Goal: Transaction & Acquisition: Purchase product/service

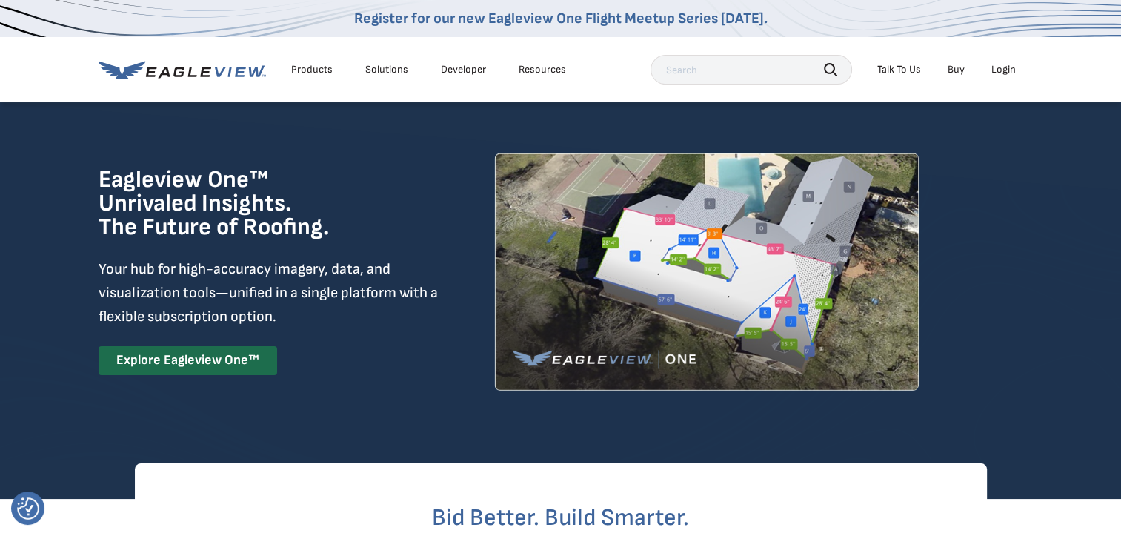
click at [1003, 66] on div "Login" at bounding box center [1003, 69] width 24 height 13
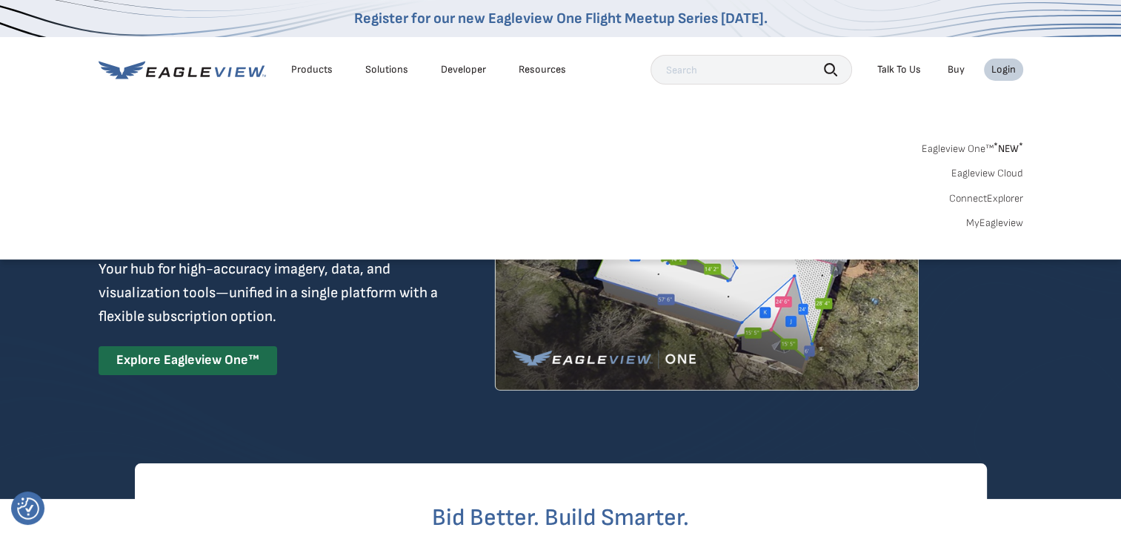
click at [1009, 66] on div "Login" at bounding box center [1003, 69] width 24 height 13
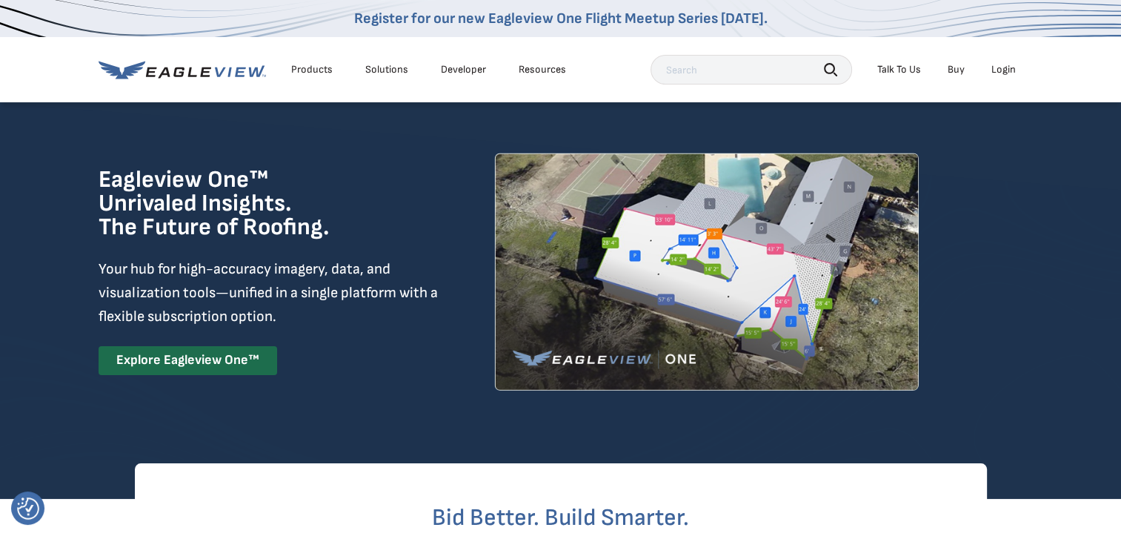
click at [1009, 66] on div "Login" at bounding box center [1003, 69] width 24 height 13
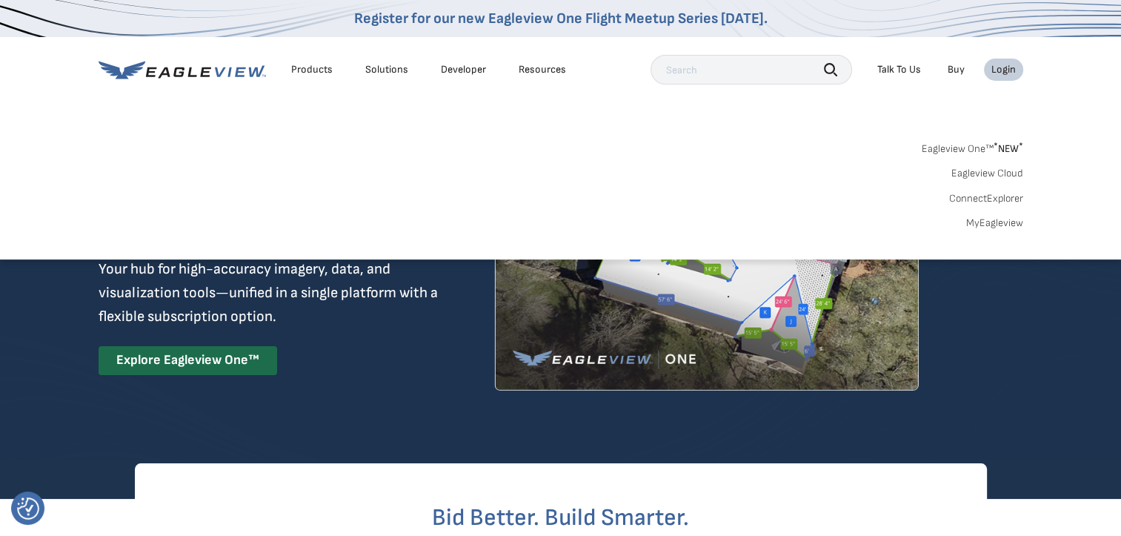
click at [999, 220] on link "MyEagleview" at bounding box center [994, 222] width 57 height 13
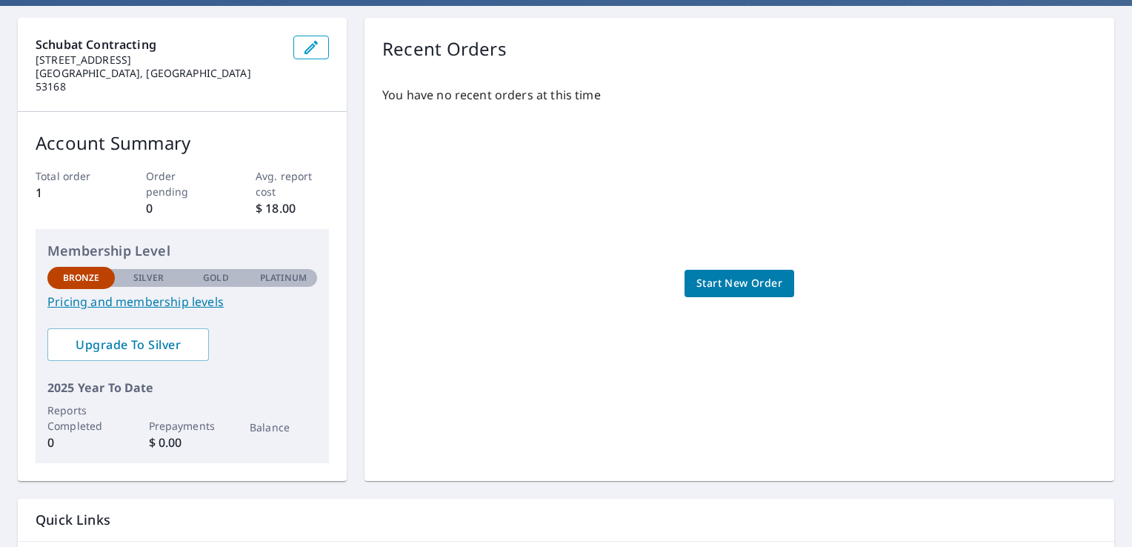
scroll to position [148, 0]
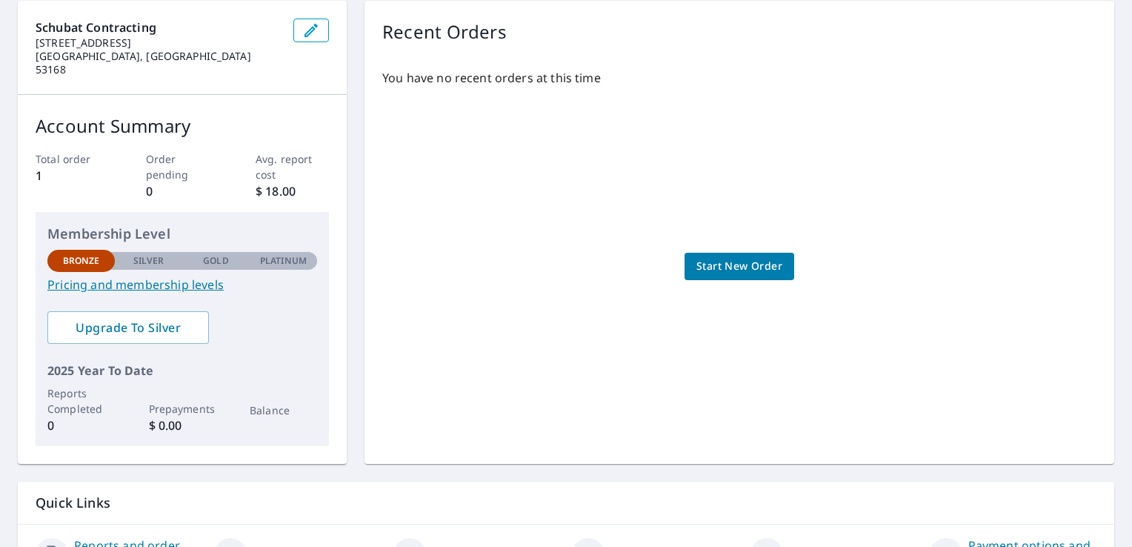
click at [181, 276] on link "Pricing and membership levels" at bounding box center [182, 285] width 270 height 18
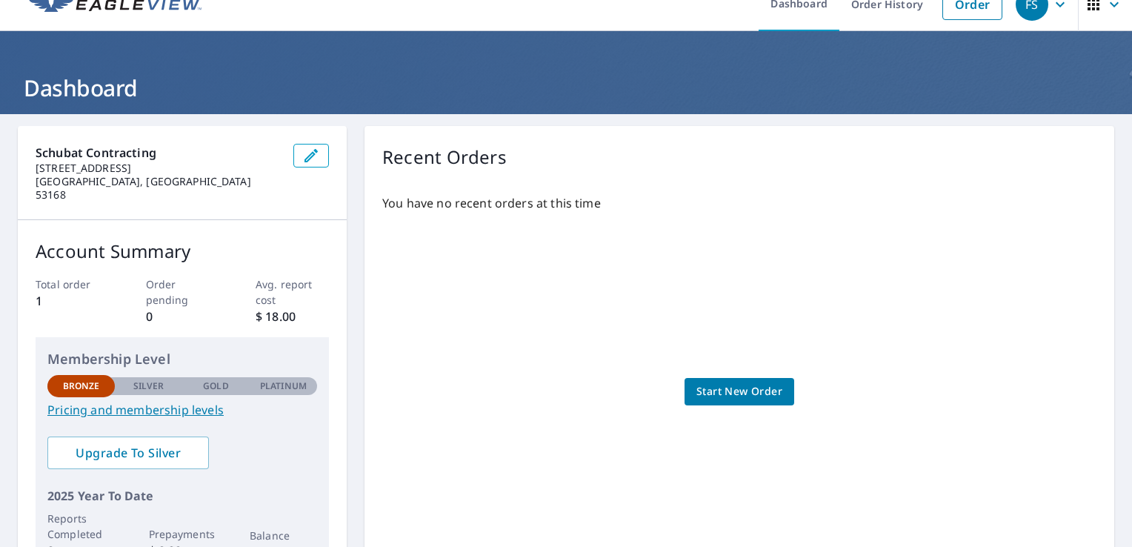
scroll to position [0, 0]
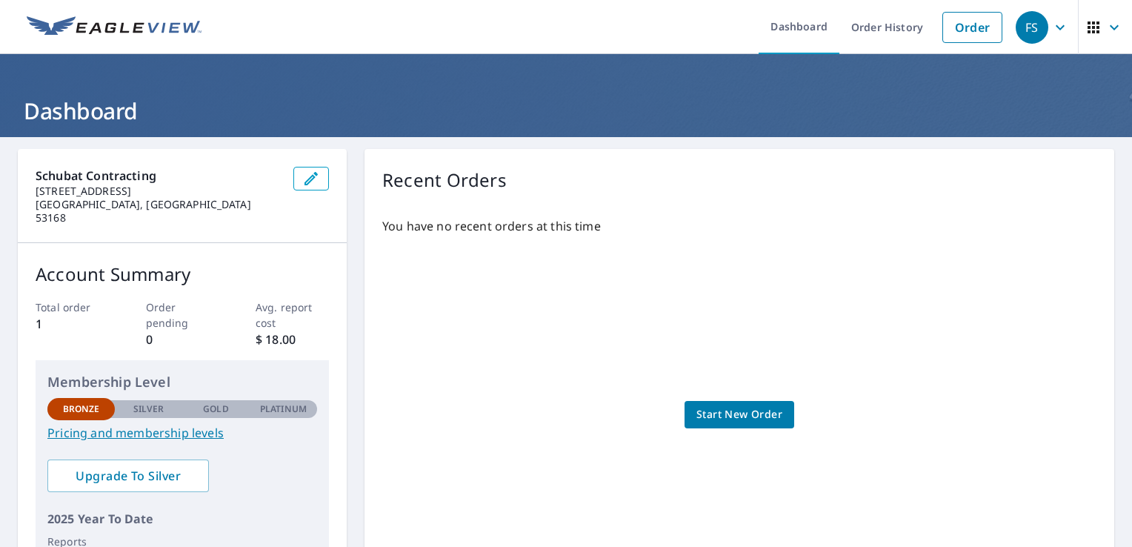
click at [719, 405] on span "Start New Order" at bounding box center [739, 414] width 86 height 19
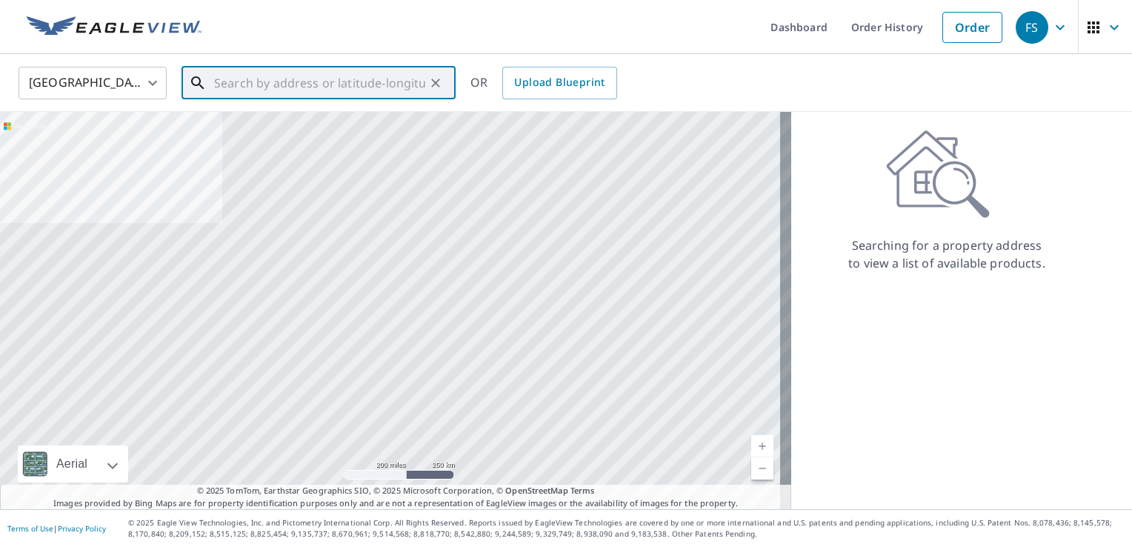
click at [274, 84] on input "text" at bounding box center [319, 82] width 211 height 41
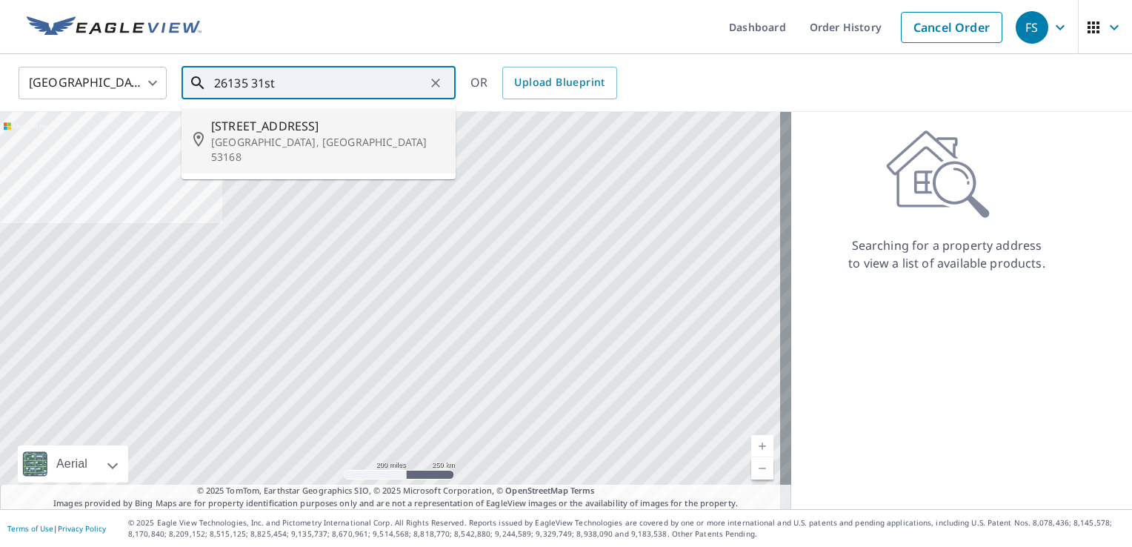
click at [270, 136] on p "[GEOGRAPHIC_DATA], [GEOGRAPHIC_DATA] 53168" at bounding box center [327, 150] width 233 height 30
type input "[STREET_ADDRESS]"
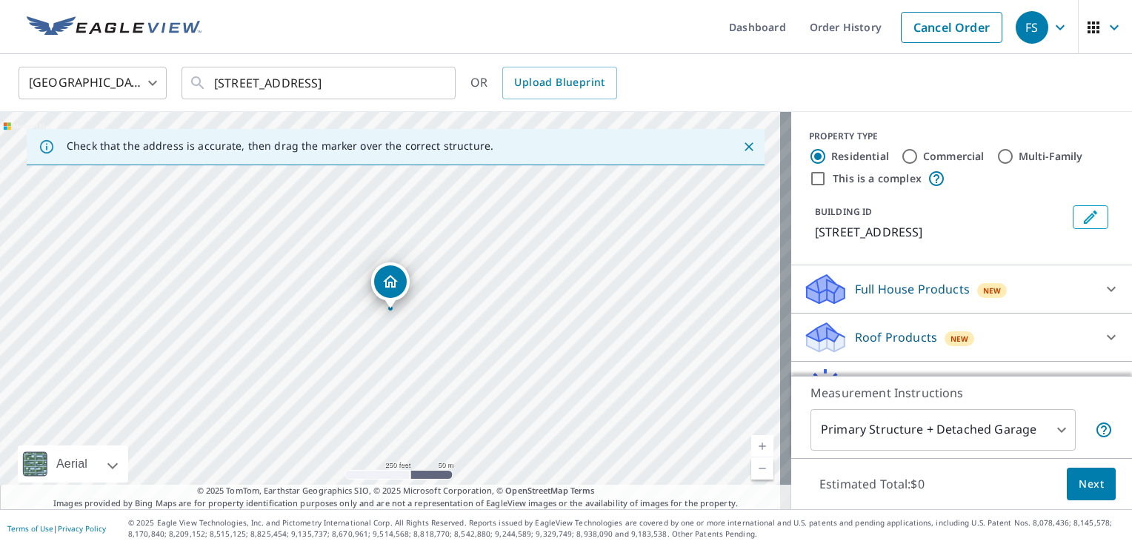
click at [390, 279] on icon "Dropped pin, building 1, Residential property, 26135 31st St Salem, WI 53168" at bounding box center [391, 282] width 18 height 18
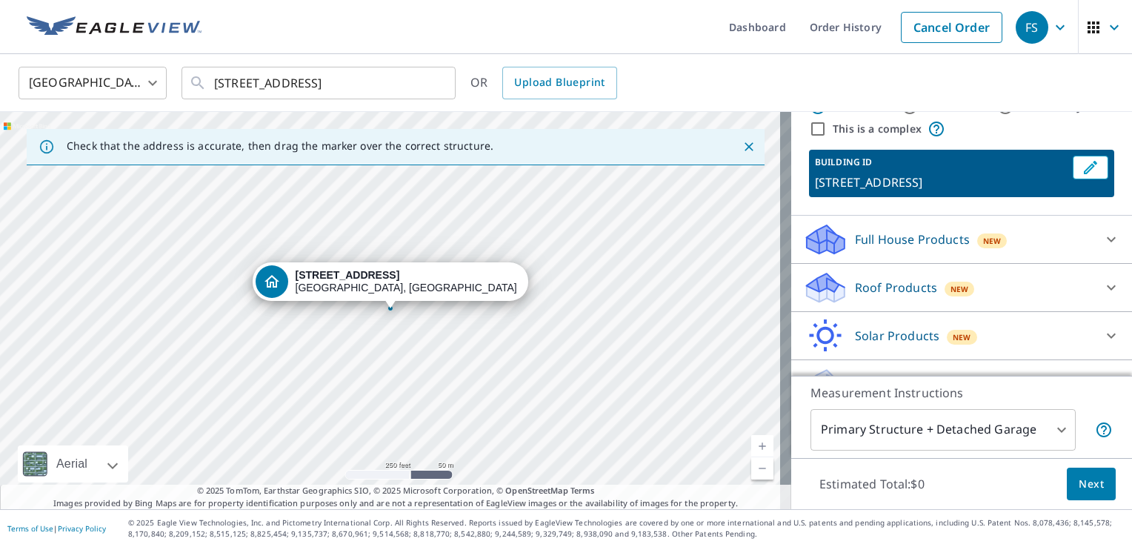
scroll to position [74, 0]
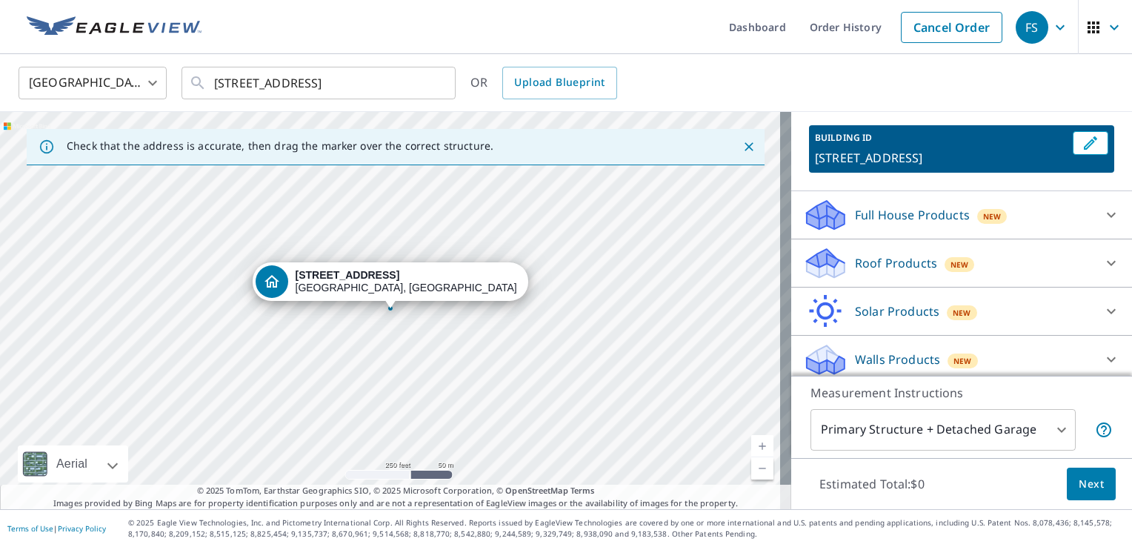
click at [1036, 219] on div "Full House Products New" at bounding box center [948, 215] width 290 height 35
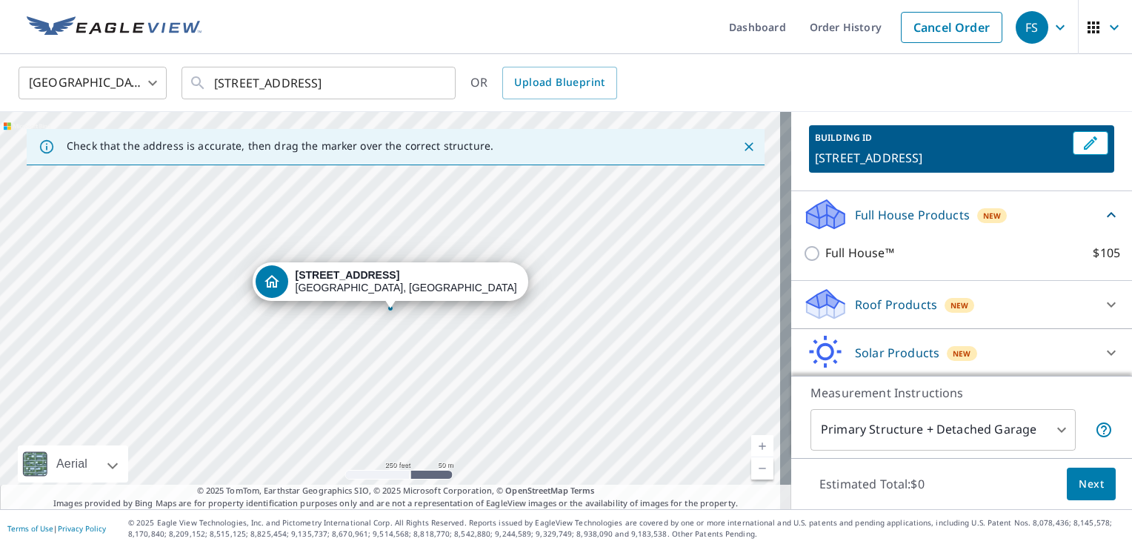
click at [888, 298] on p "Roof Products" at bounding box center [896, 305] width 82 height 18
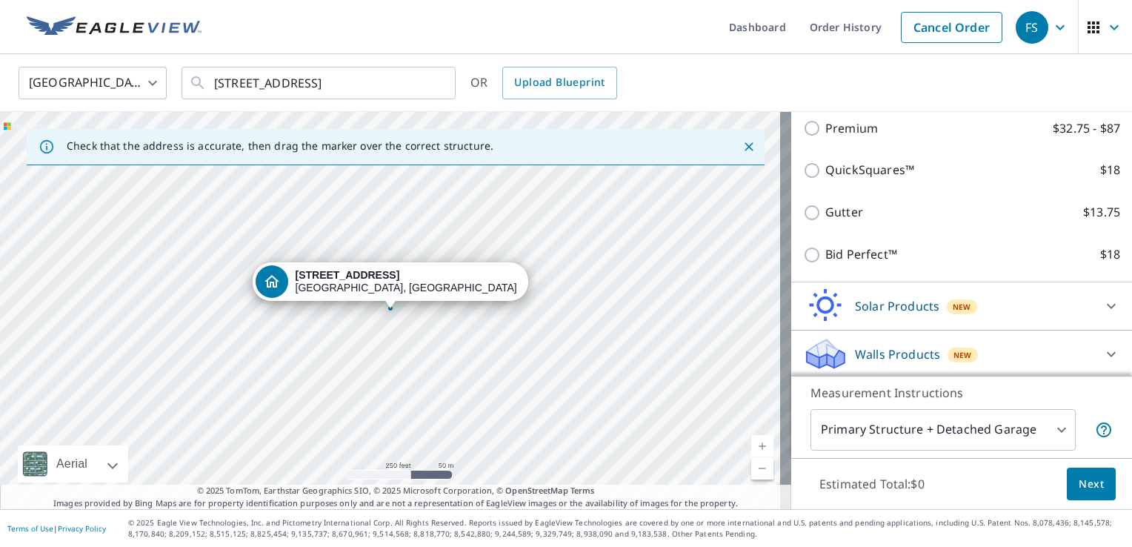
scroll to position [214, 0]
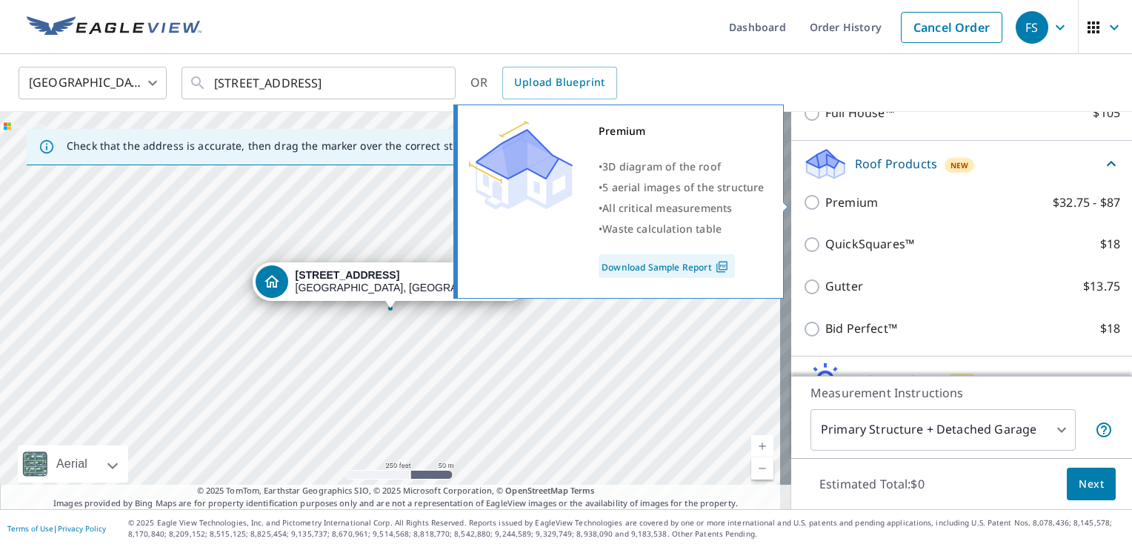
click at [696, 270] on link "Download Sample Report" at bounding box center [667, 266] width 136 height 24
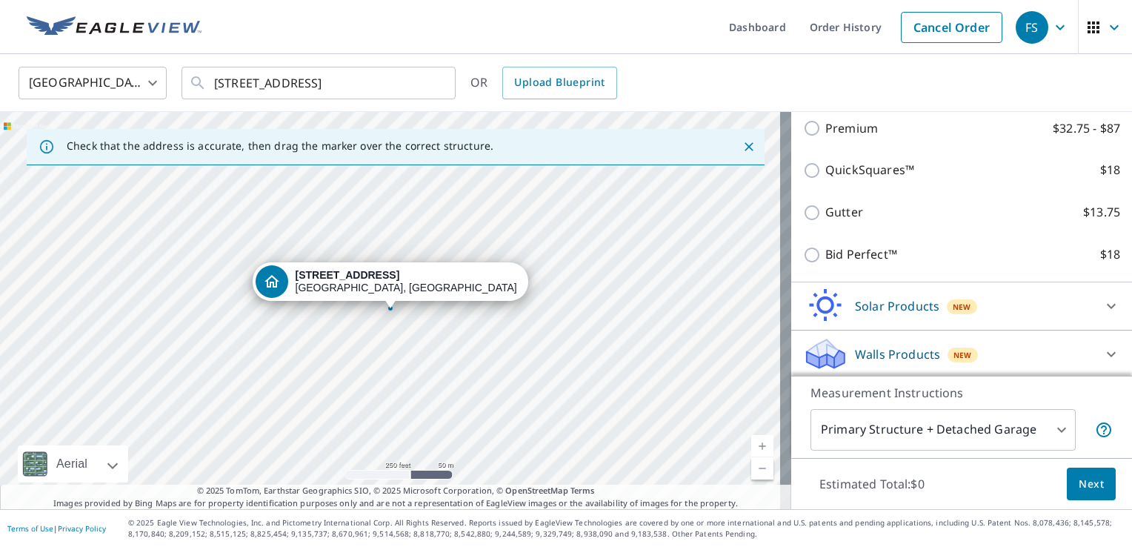
click at [835, 253] on p "Bid Perfect™" at bounding box center [861, 254] width 72 height 19
click at [825, 253] on input "Bid Perfect™ $18" at bounding box center [814, 255] width 22 height 18
checkbox input "true"
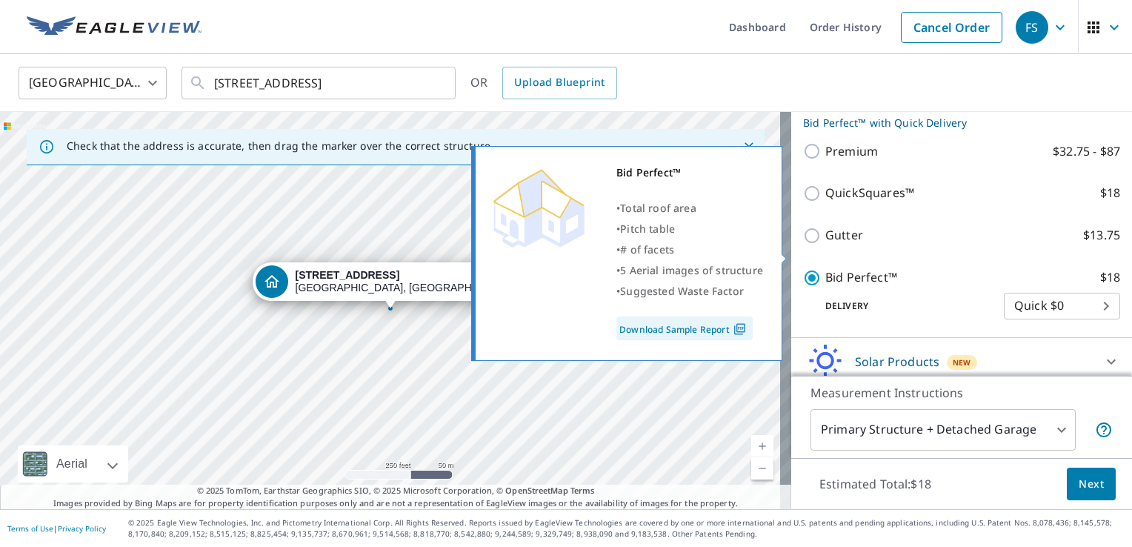
scroll to position [311, 0]
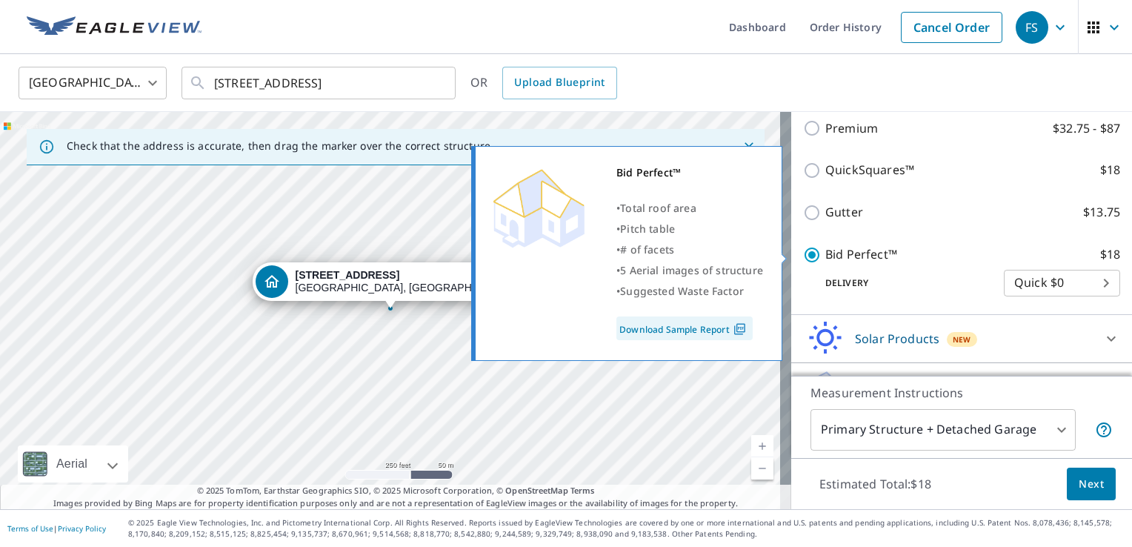
click at [694, 322] on link "Download Sample Report" at bounding box center [684, 328] width 136 height 24
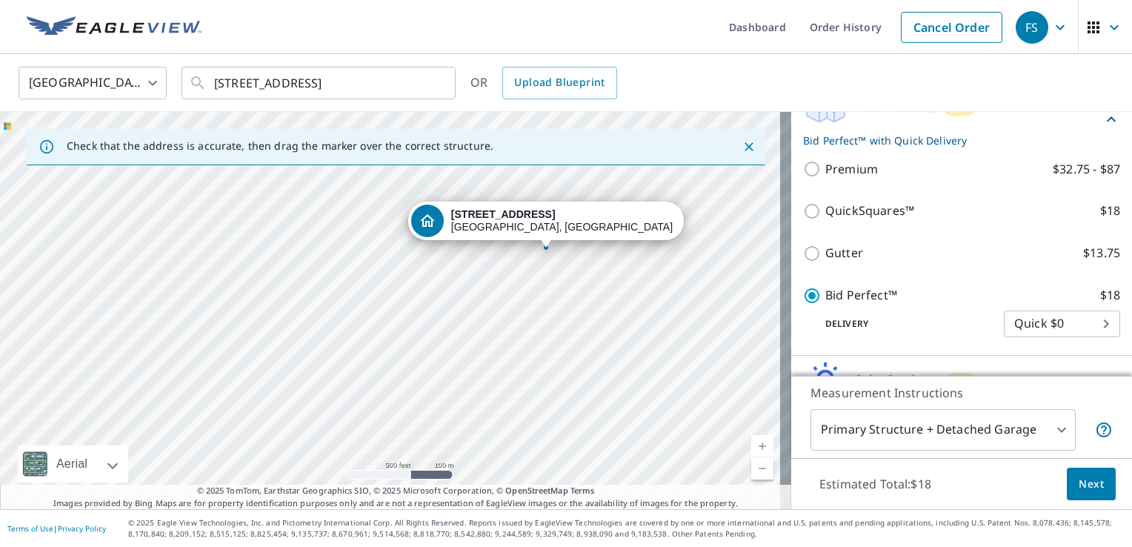
scroll to position [344, 0]
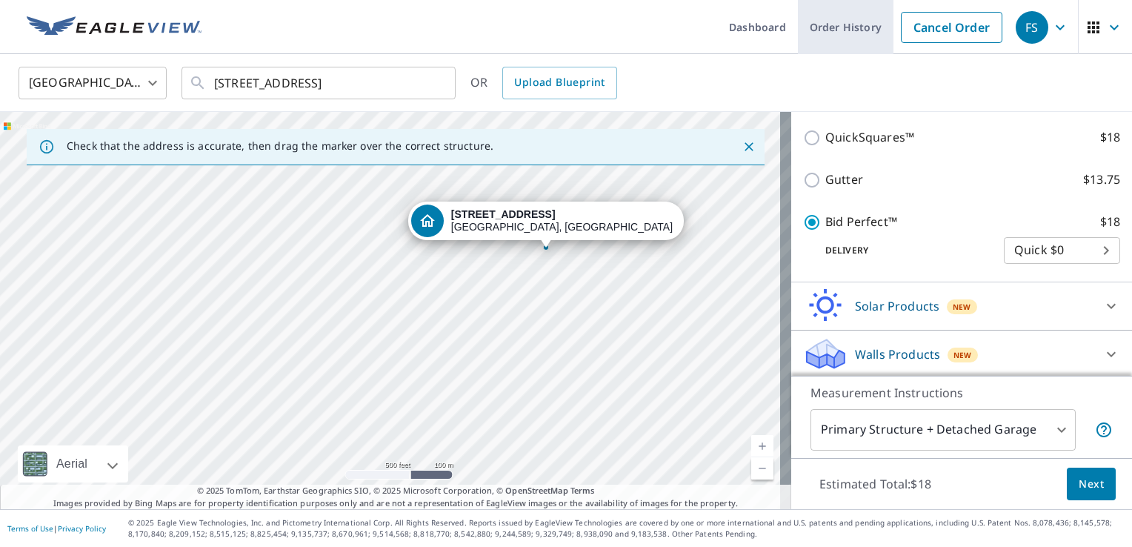
click at [809, 21] on link "Order History" at bounding box center [846, 27] width 96 height 54
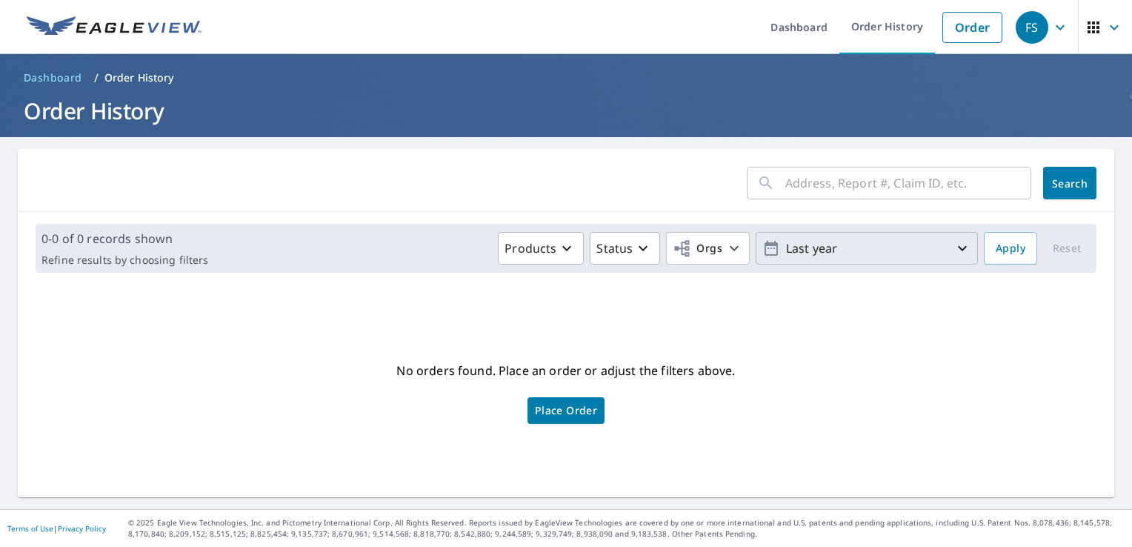
click at [899, 248] on p "Last year" at bounding box center [866, 249] width 173 height 26
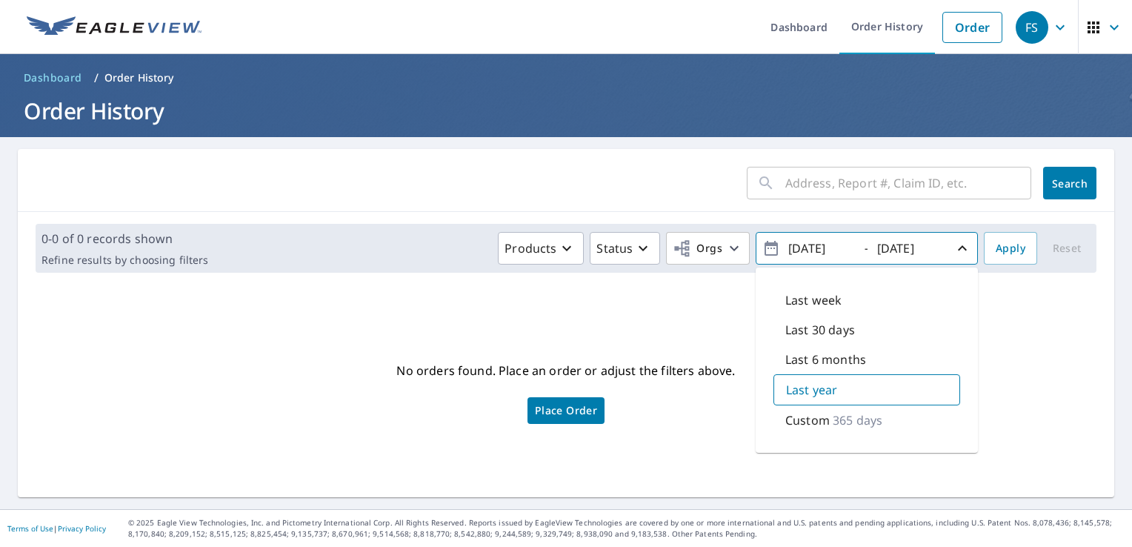
click at [833, 418] on p "365 days" at bounding box center [858, 420] width 50 height 18
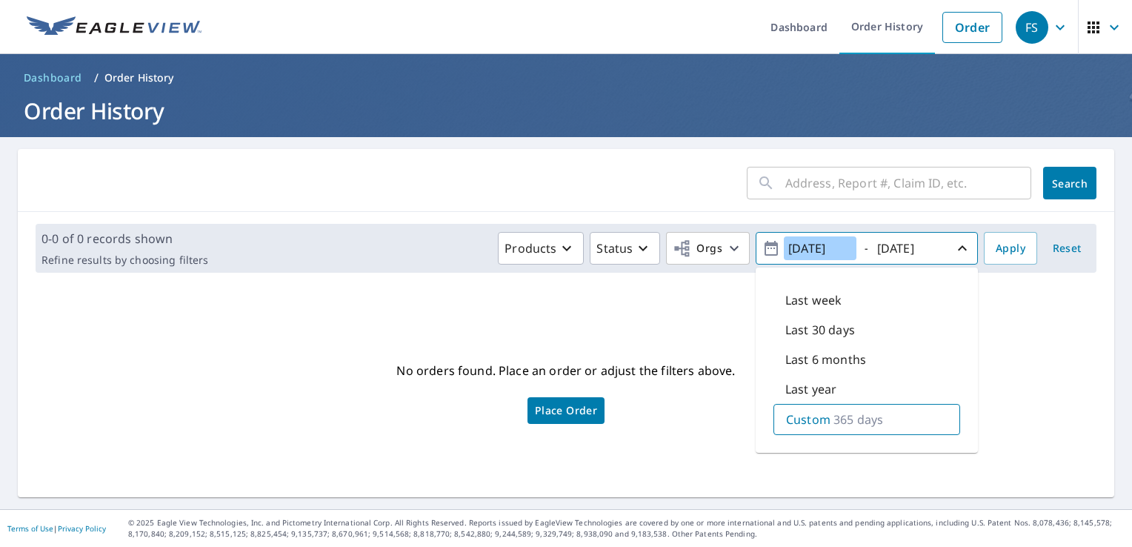
click at [804, 247] on input "[DATE]" at bounding box center [820, 248] width 73 height 24
type input "[DATE]"
click at [984, 250] on button "Apply" at bounding box center [1010, 248] width 53 height 33
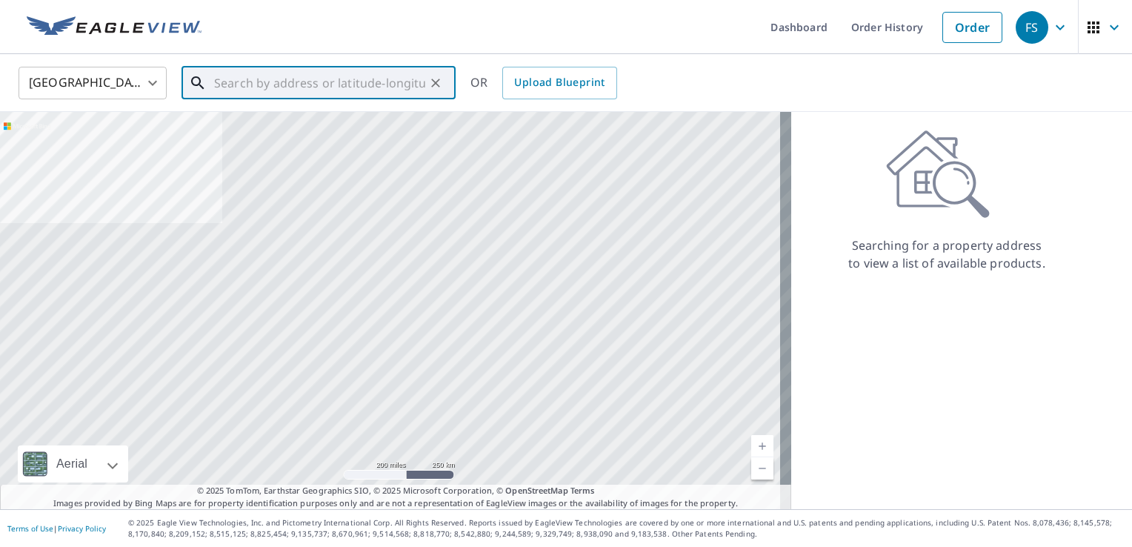
click at [256, 81] on input "text" at bounding box center [319, 82] width 211 height 41
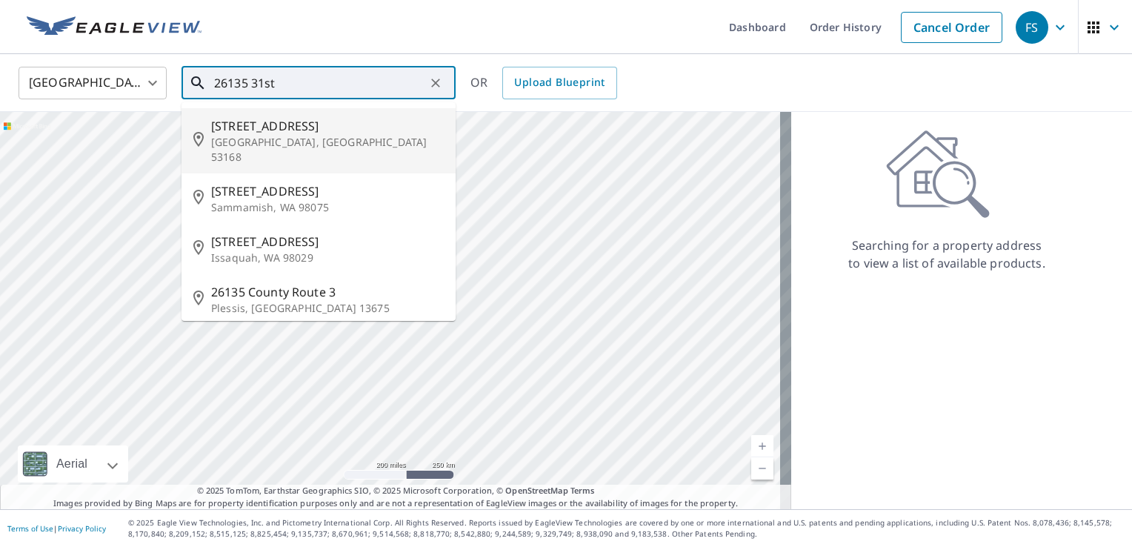
click at [261, 144] on p "[GEOGRAPHIC_DATA], [GEOGRAPHIC_DATA] 53168" at bounding box center [327, 150] width 233 height 30
type input "[STREET_ADDRESS]"
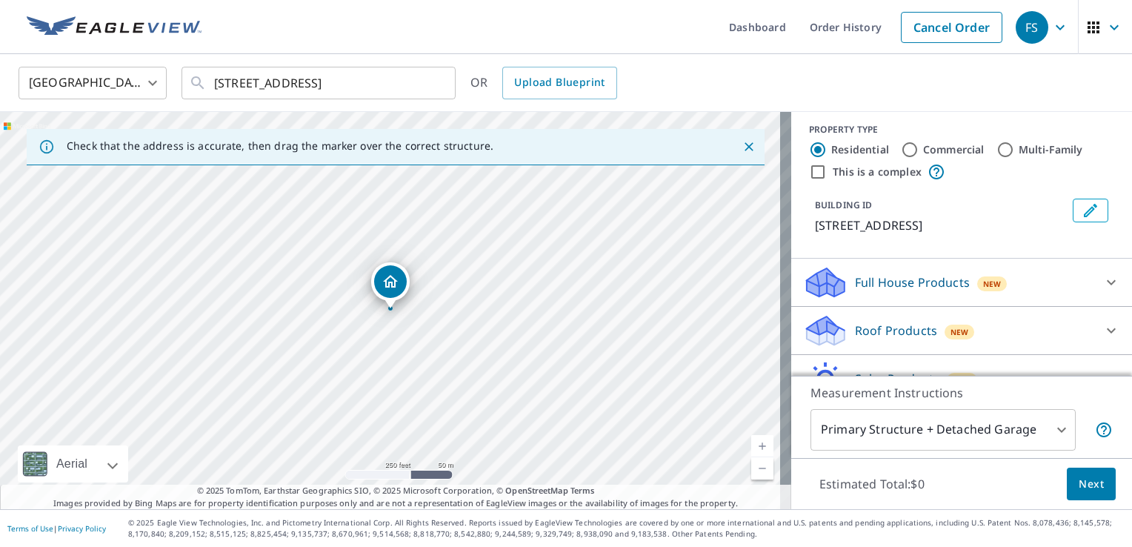
scroll to position [81, 0]
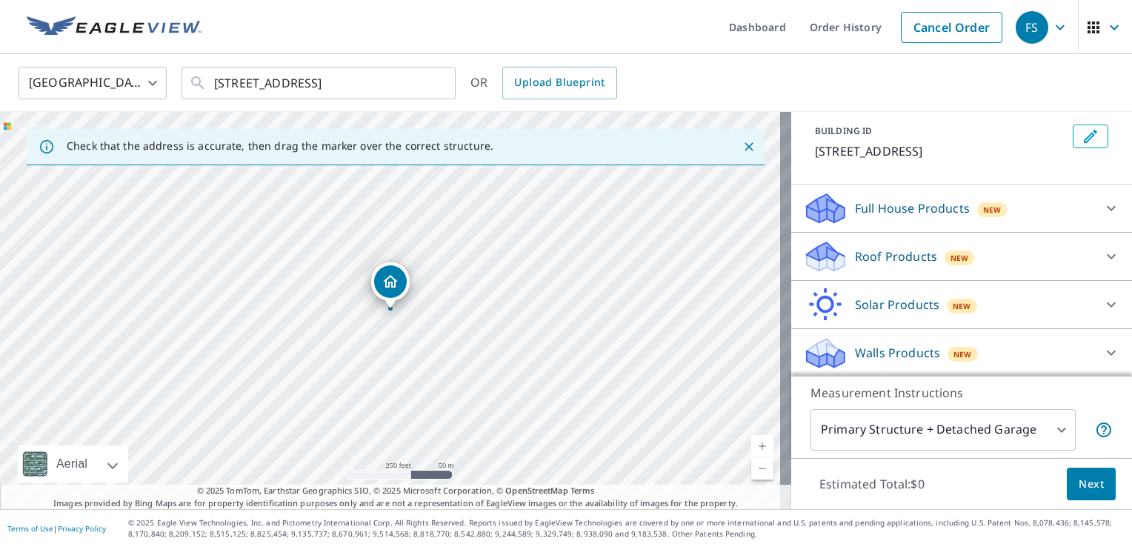
click at [891, 258] on p "Roof Products" at bounding box center [896, 256] width 82 height 18
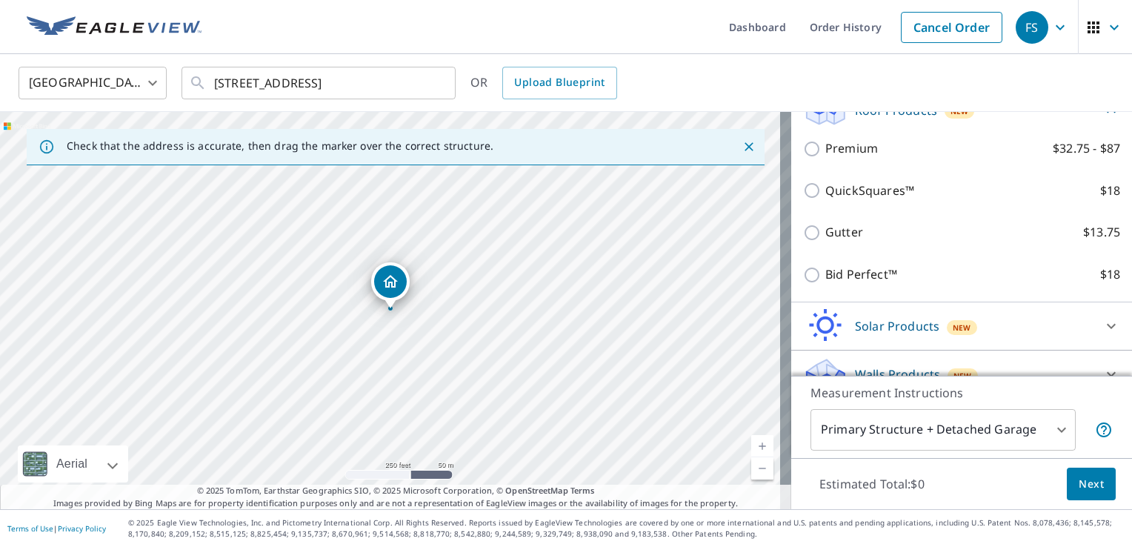
scroll to position [229, 0]
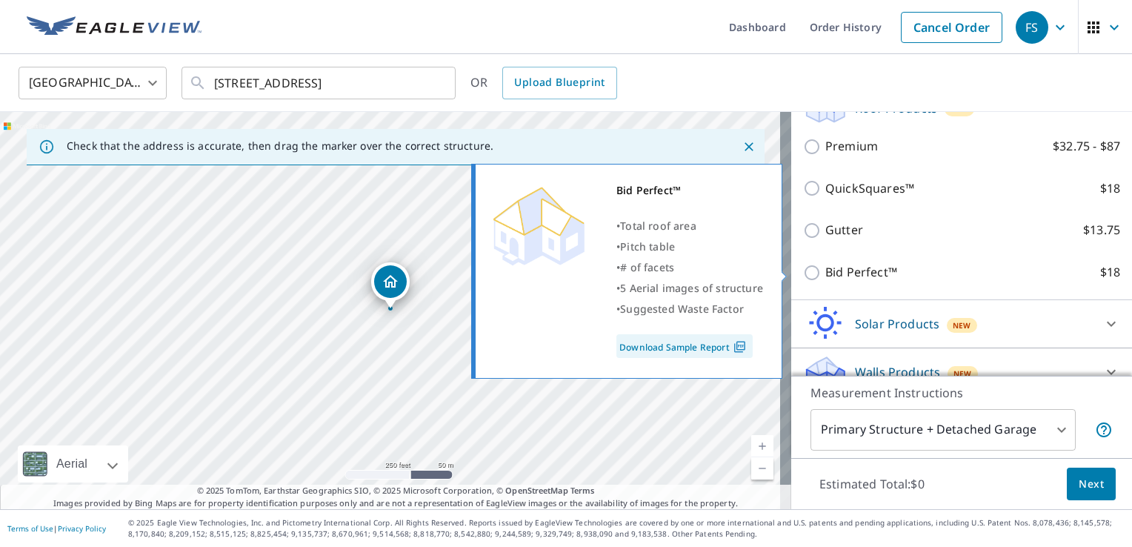
click at [803, 270] on input "Bid Perfect™ $18" at bounding box center [814, 273] width 22 height 18
checkbox input "true"
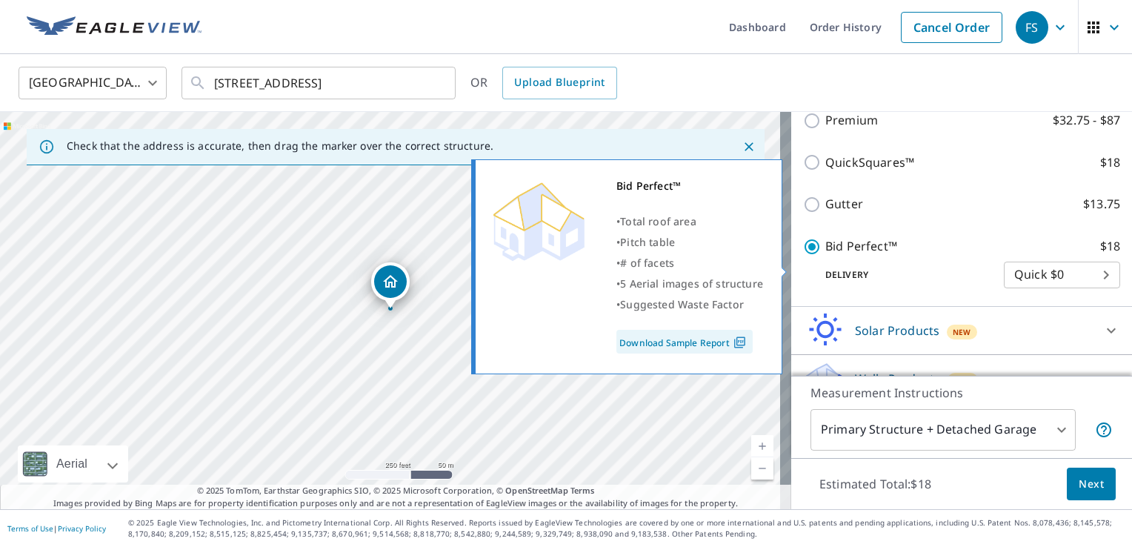
scroll to position [303, 0]
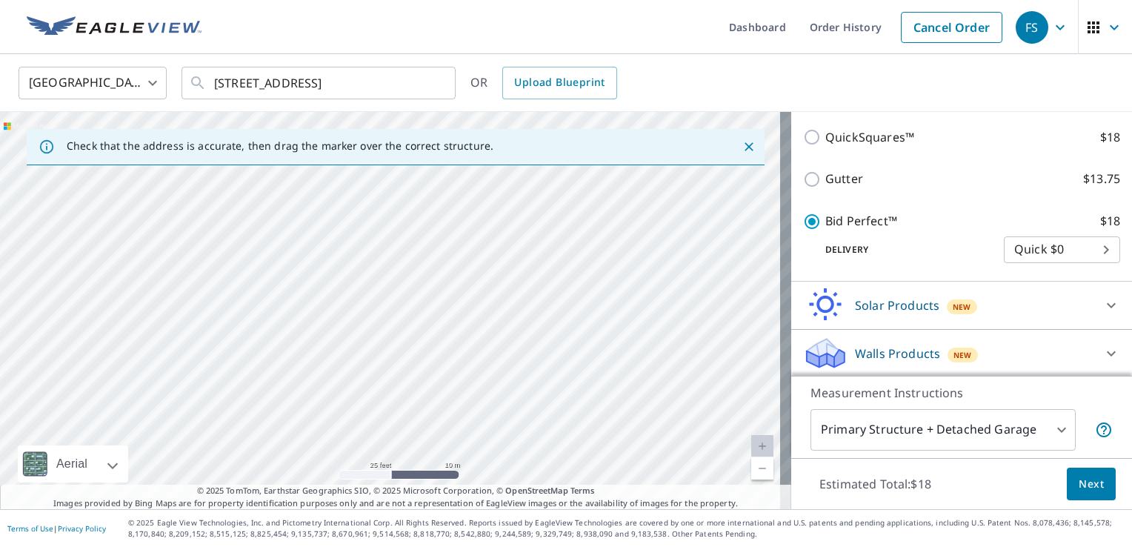
drag, startPoint x: 173, startPoint y: 253, endPoint x: 610, endPoint y: 403, distance: 462.0
click at [610, 403] on div "[STREET_ADDRESS]" at bounding box center [395, 310] width 791 height 397
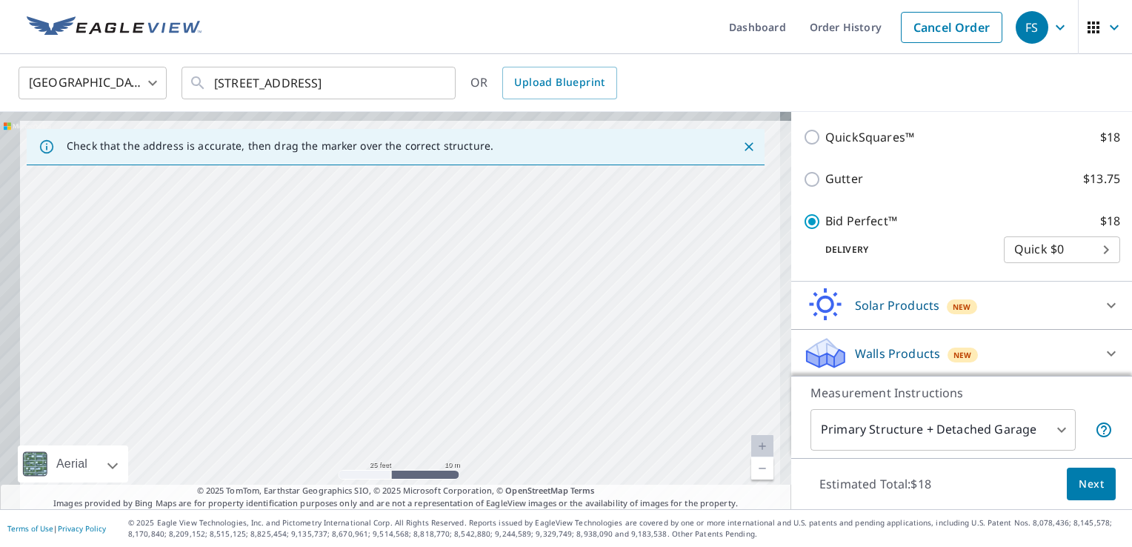
drag, startPoint x: 261, startPoint y: 289, endPoint x: 593, endPoint y: 407, distance: 353.1
click at [593, 407] on div "[STREET_ADDRESS]" at bounding box center [395, 310] width 791 height 397
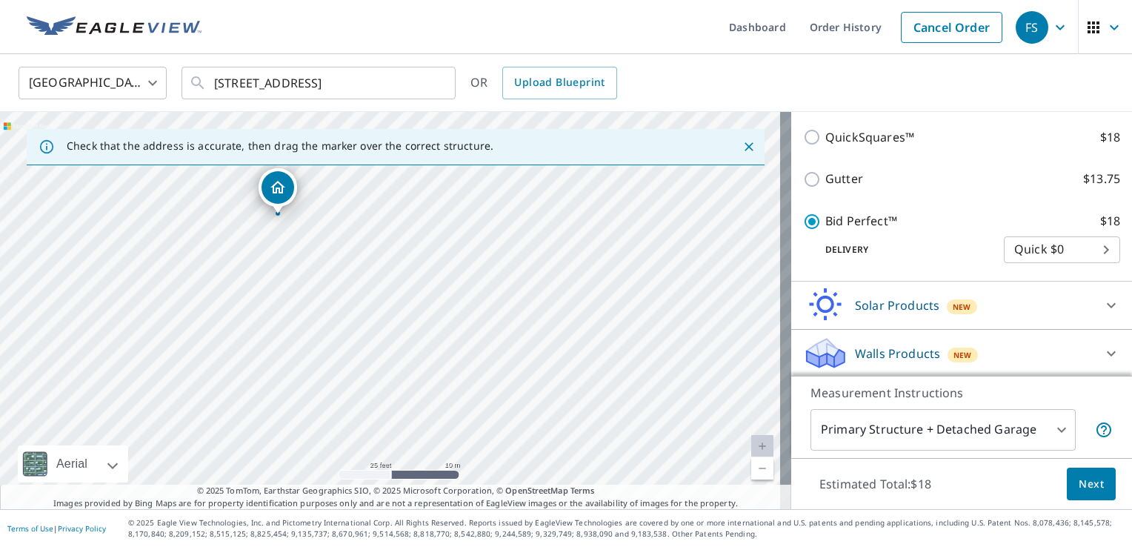
drag, startPoint x: 373, startPoint y: 262, endPoint x: 482, endPoint y: 368, distance: 151.9
click at [482, 368] on div "[STREET_ADDRESS]" at bounding box center [395, 310] width 791 height 397
drag, startPoint x: 421, startPoint y: 257, endPoint x: 441, endPoint y: 321, distance: 66.8
click at [441, 321] on div "[STREET_ADDRESS]" at bounding box center [395, 310] width 791 height 397
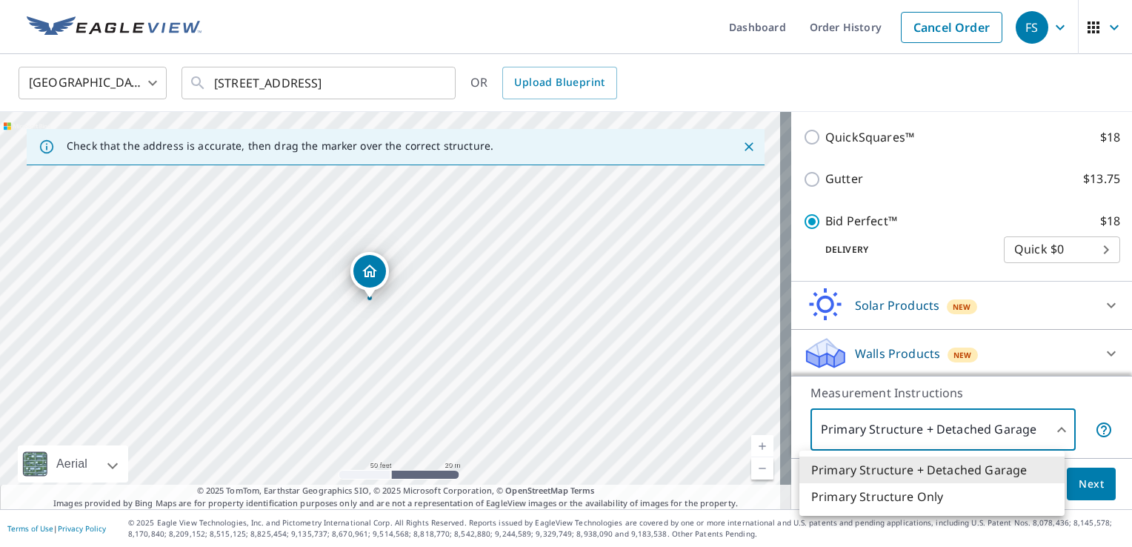
click at [1046, 433] on body "FS FS Dashboard Order History Cancel Order FS [GEOGRAPHIC_DATA] [GEOGRAPHIC_DAT…" at bounding box center [566, 273] width 1132 height 547
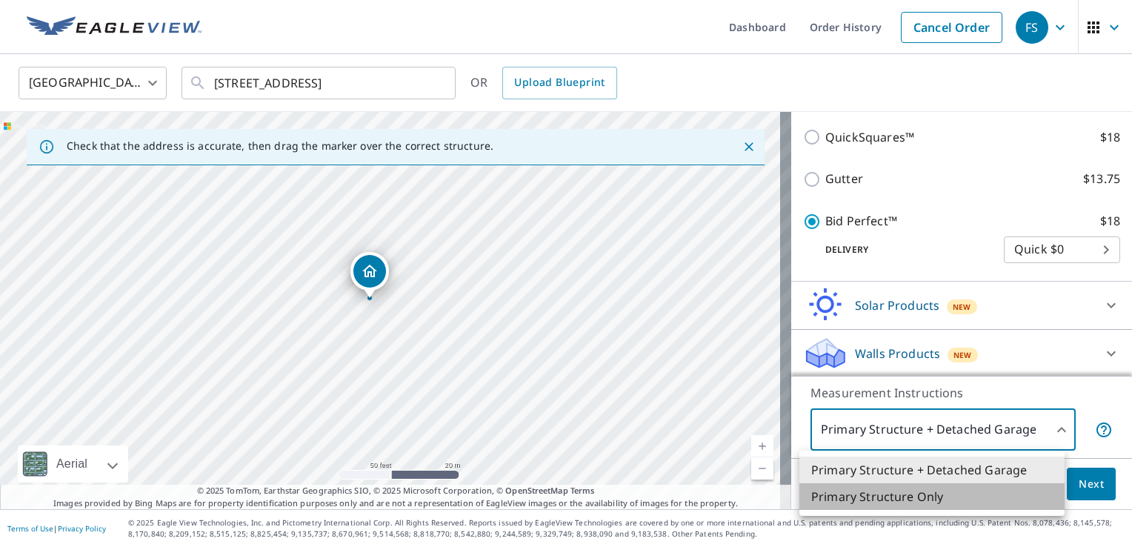
click at [919, 499] on li "Primary Structure Only" at bounding box center [931, 496] width 265 height 27
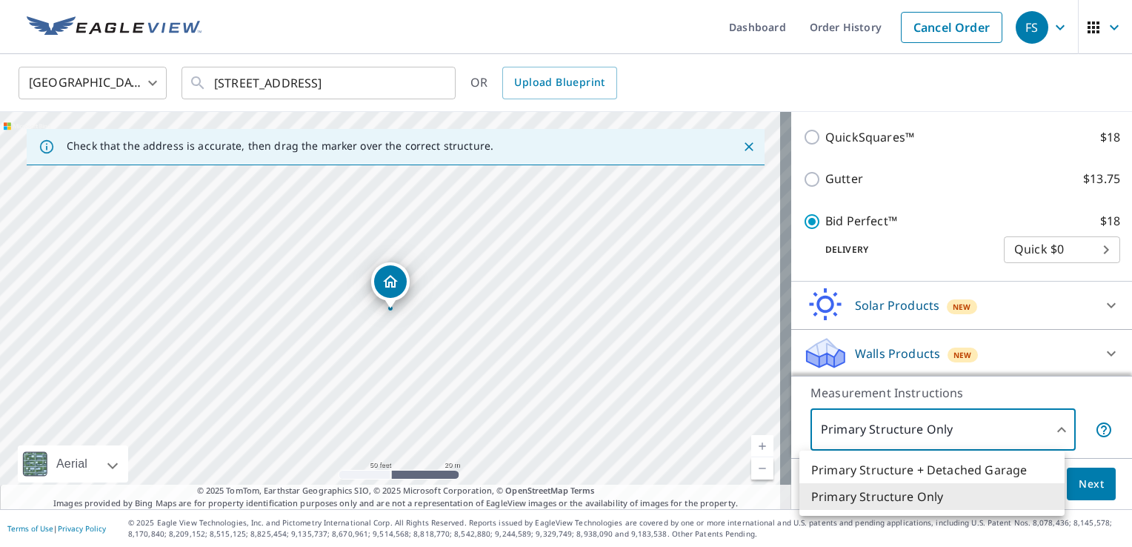
click at [1015, 428] on body "FS FS Dashboard Order History Cancel Order FS [GEOGRAPHIC_DATA] [GEOGRAPHIC_DAT…" at bounding box center [566, 273] width 1132 height 547
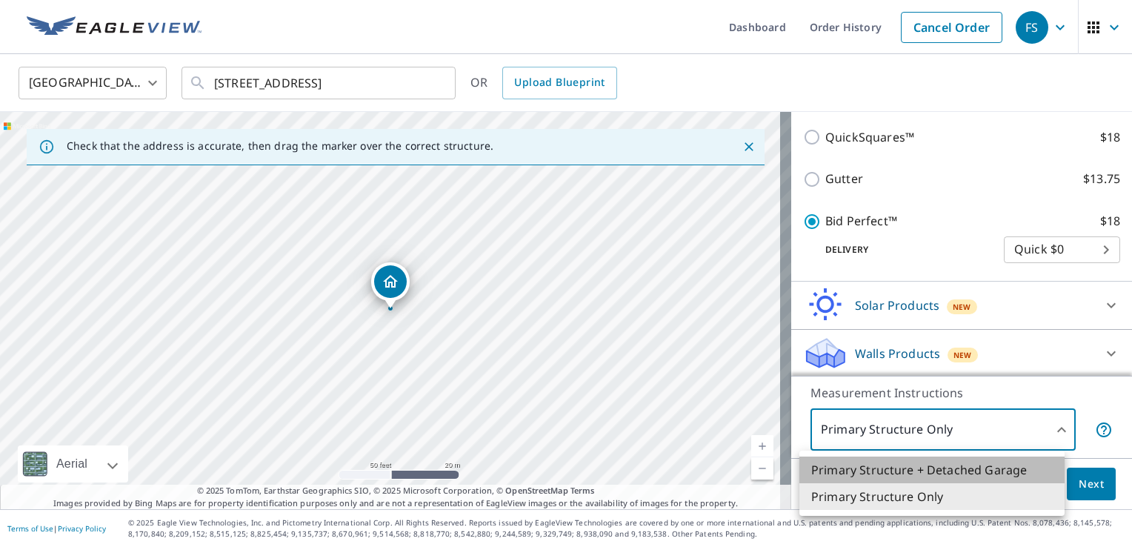
click at [931, 464] on li "Primary Structure + Detached Garage" at bounding box center [931, 469] width 265 height 27
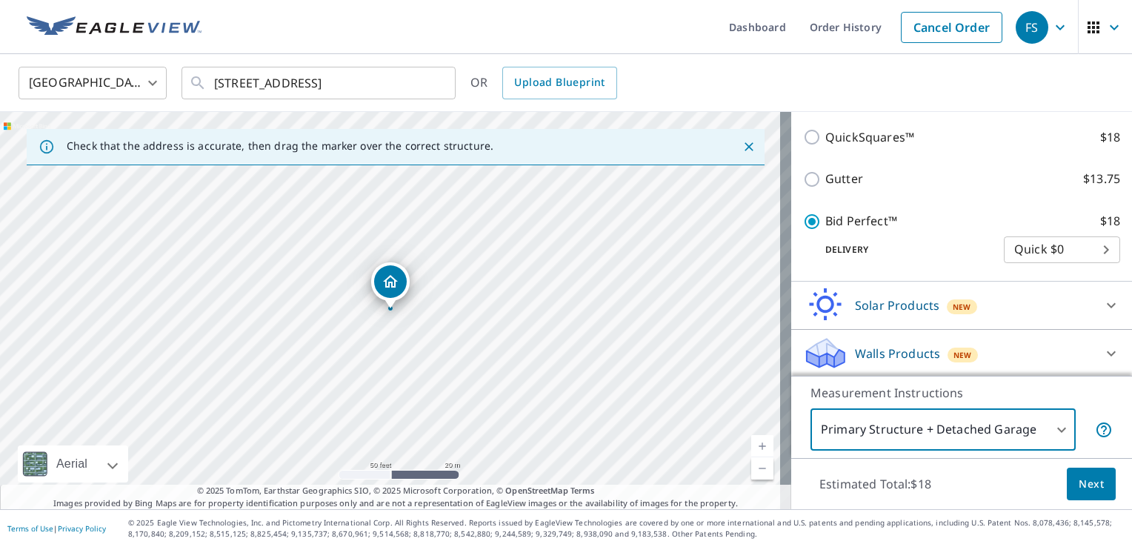
click at [386, 274] on icon "Dropped pin, building 1, Residential property, 26135 31st St Salem, WI 53168" at bounding box center [391, 282] width 18 height 18
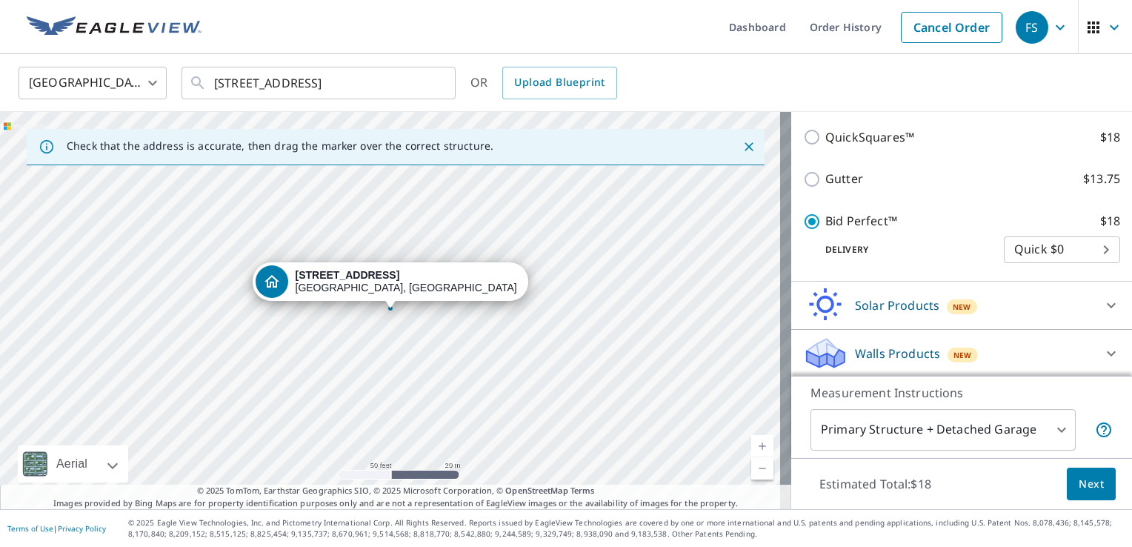
click at [1050, 422] on body "FS FS Dashboard Order History Cancel Order FS [GEOGRAPHIC_DATA] [GEOGRAPHIC_DAT…" at bounding box center [566, 273] width 1132 height 547
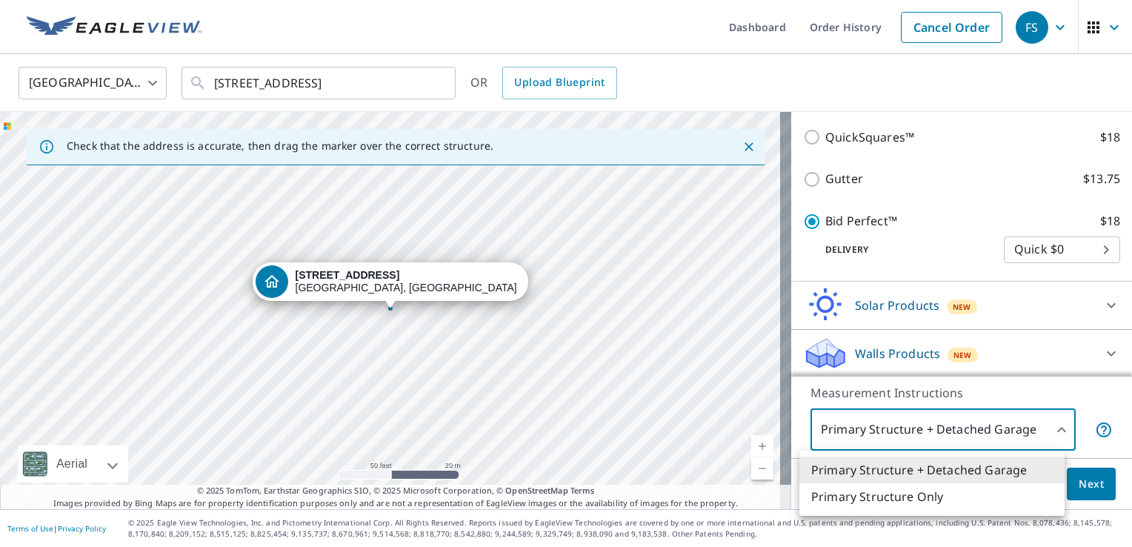
click at [911, 496] on li "Primary Structure Only" at bounding box center [931, 496] width 265 height 27
type input "2"
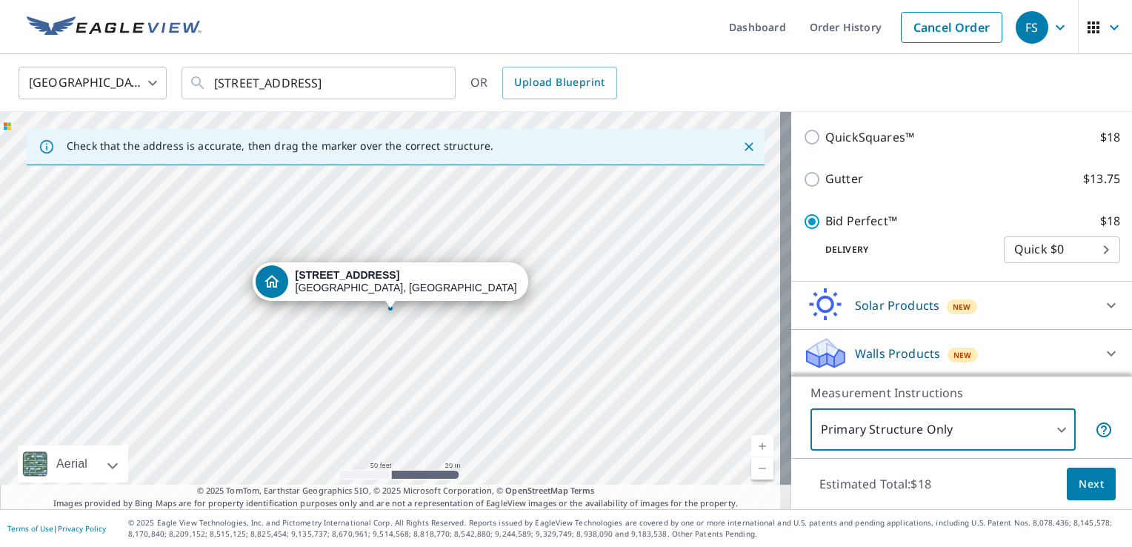
click at [1088, 492] on span "Next" at bounding box center [1091, 484] width 25 height 19
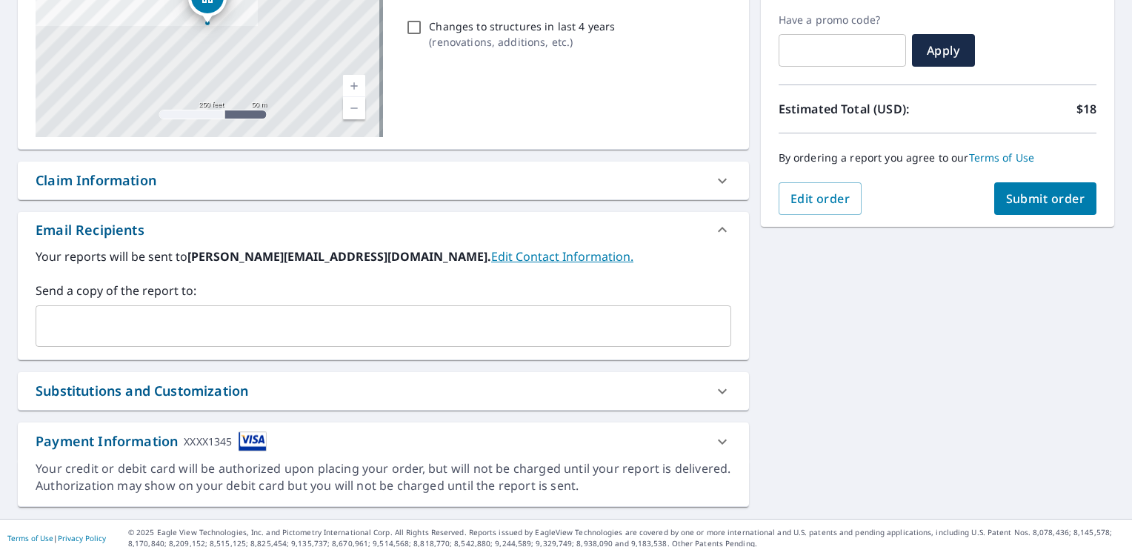
scroll to position [254, 0]
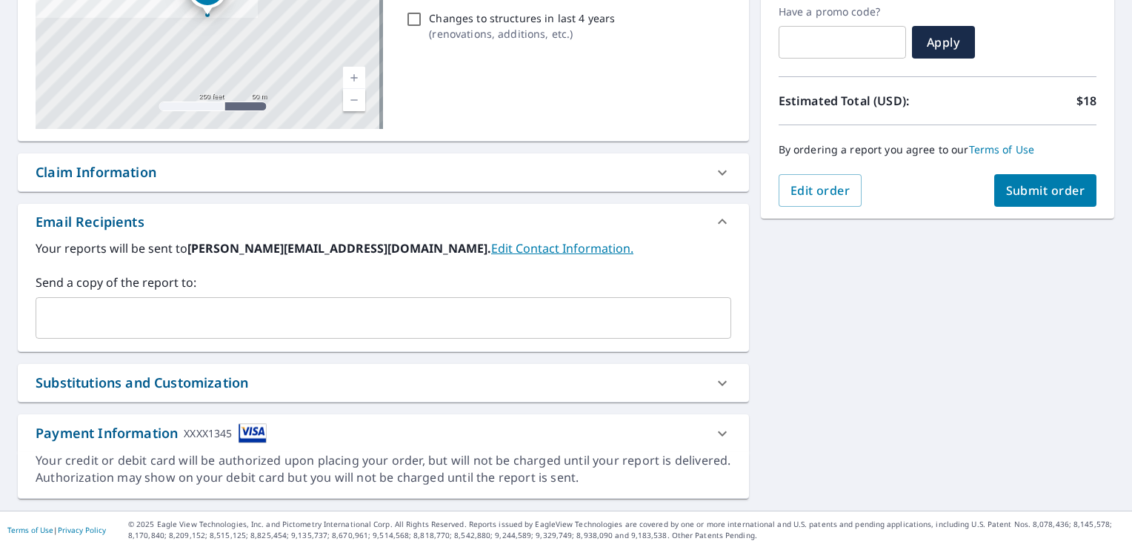
click at [652, 393] on div "Substitutions and Customization" at bounding box center [383, 383] width 731 height 38
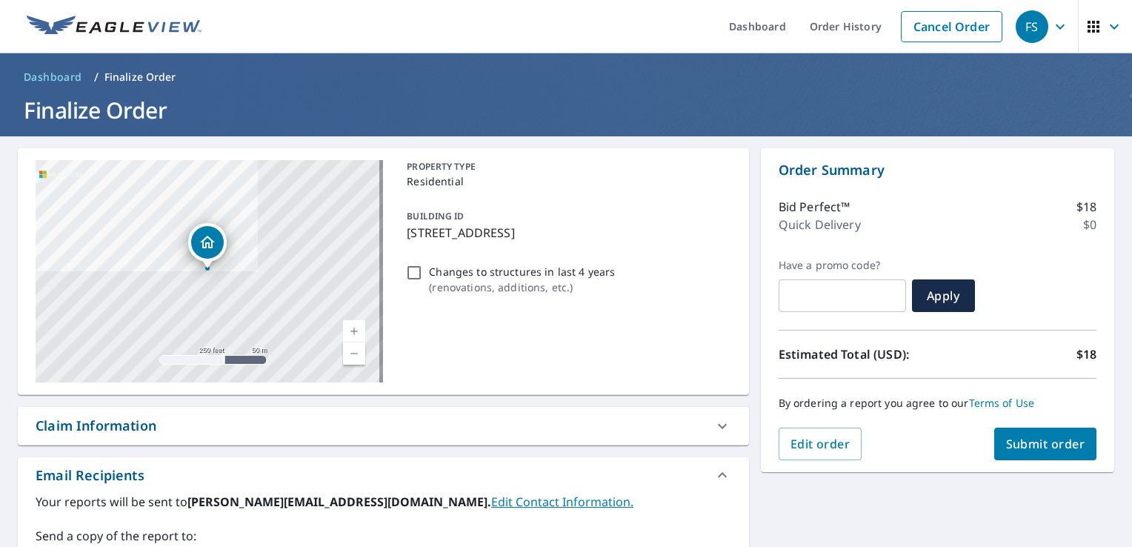
scroll to position [0, 0]
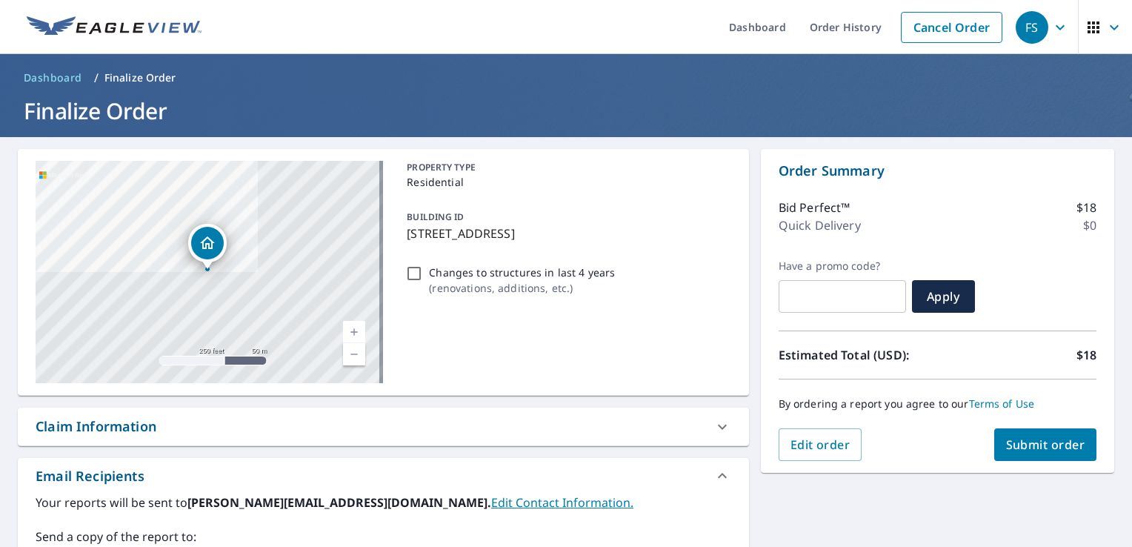
click at [1036, 434] on button "Submit order" at bounding box center [1045, 444] width 103 height 33
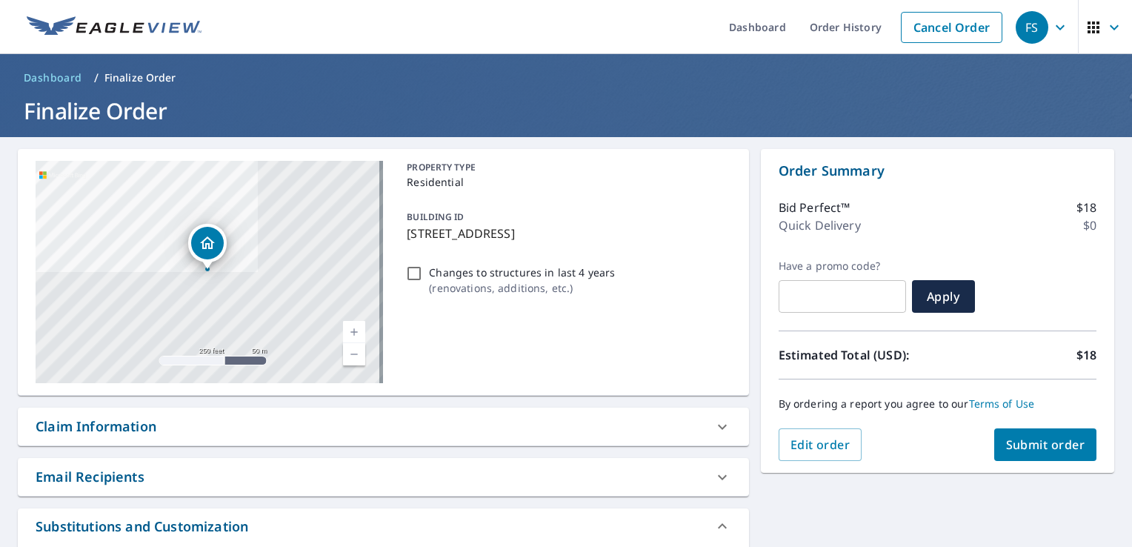
click at [1006, 437] on span "Submit order" at bounding box center [1045, 444] width 79 height 16
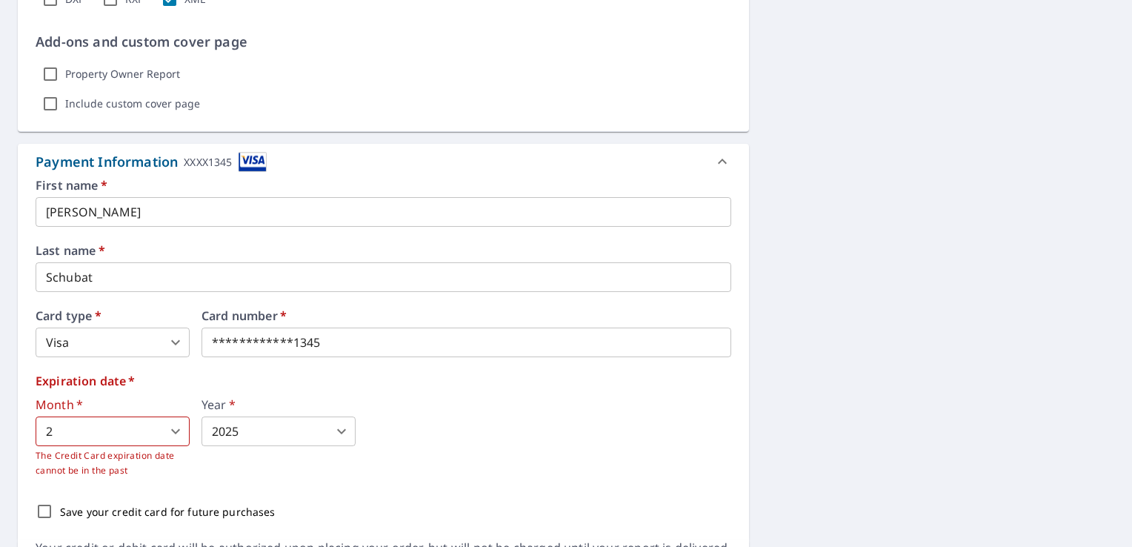
scroll to position [1037, 0]
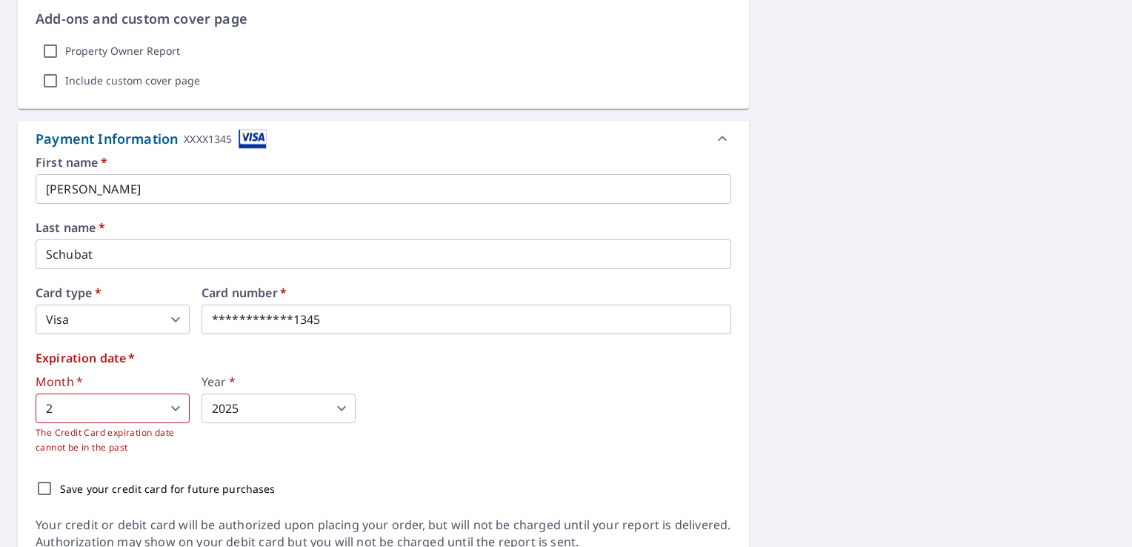
click at [258, 405] on body "FS FS Dashboard Order History Cancel Order FS Dashboard / Finalize Order Finali…" at bounding box center [566, 273] width 1132 height 547
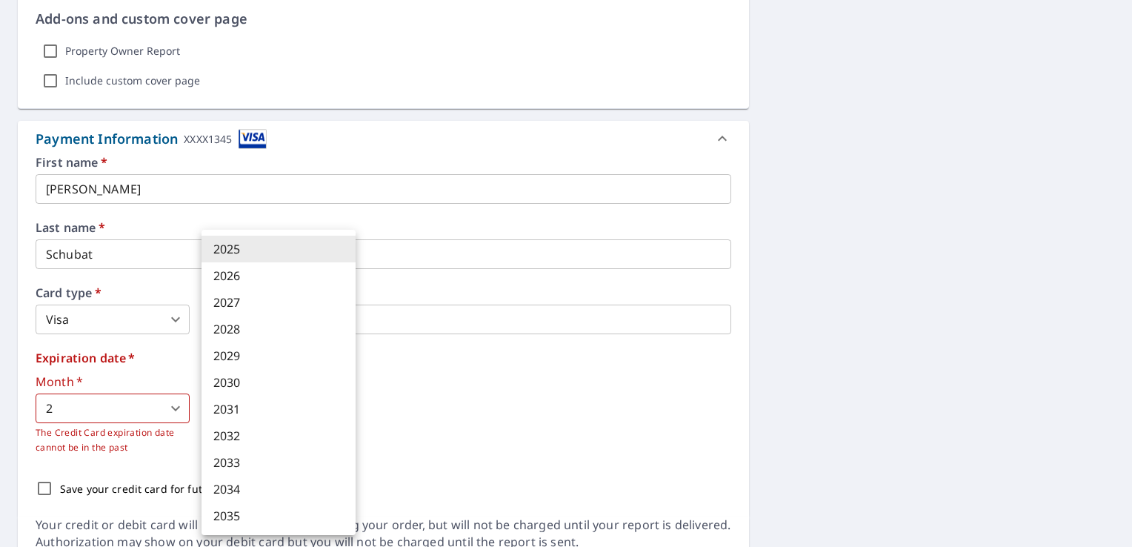
click at [244, 279] on li "2026" at bounding box center [279, 275] width 154 height 27
type input "2026"
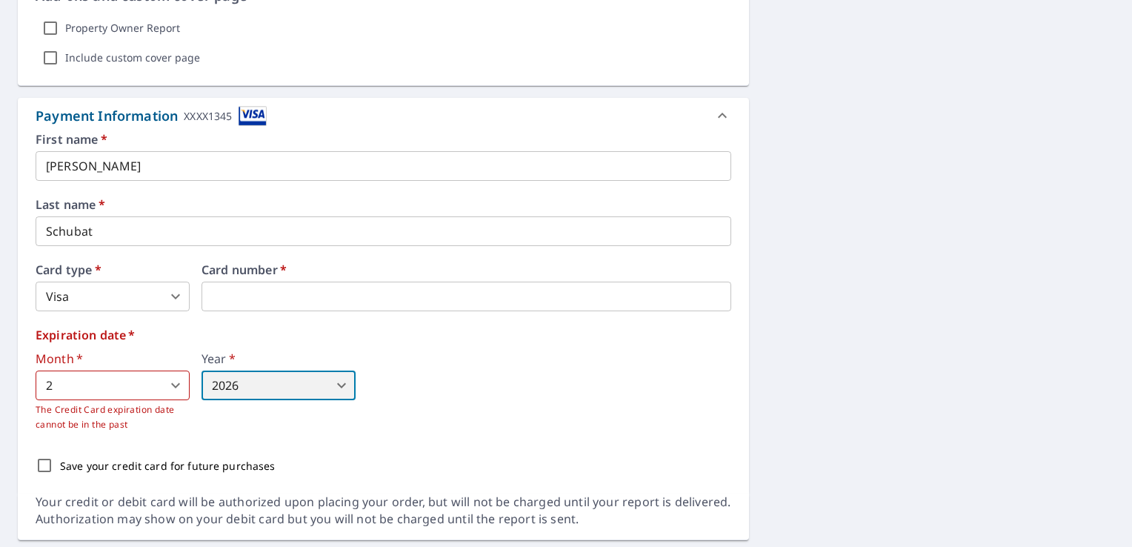
scroll to position [1100, 0]
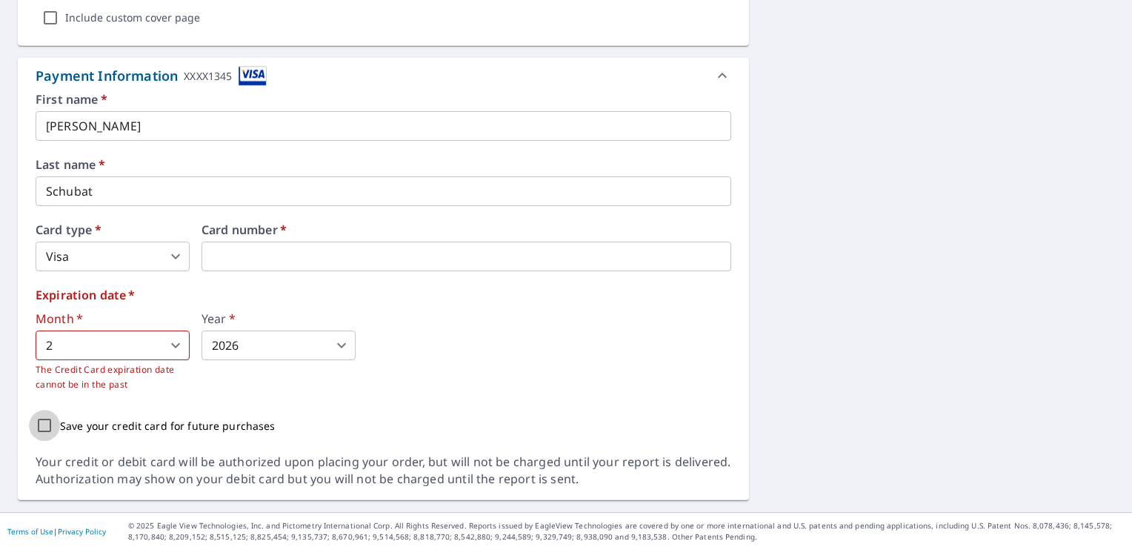
click at [50, 422] on input "Save your credit card for future purchases" at bounding box center [44, 425] width 31 height 31
checkbox input "true"
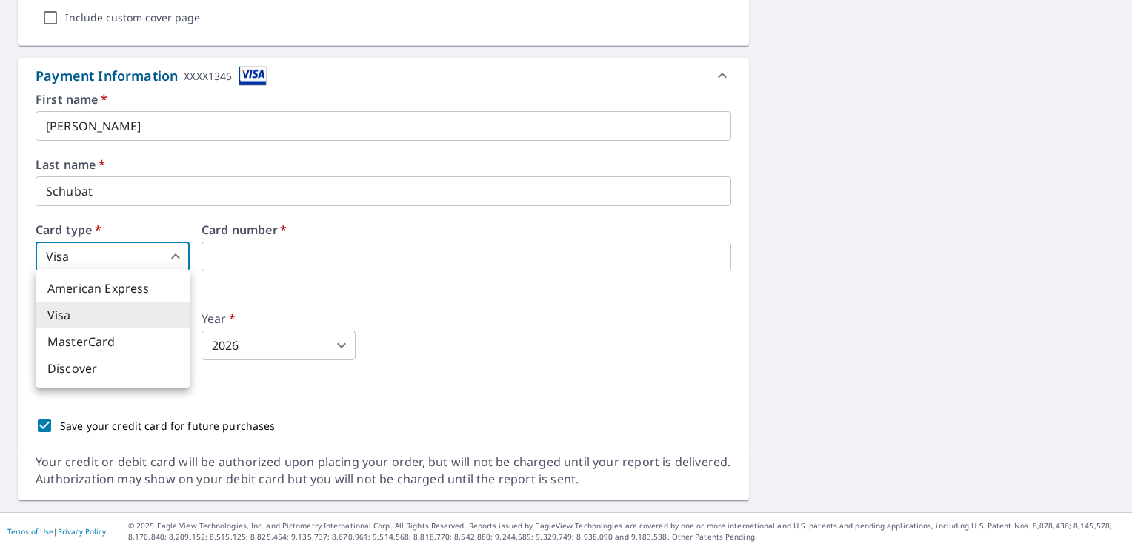
click at [115, 264] on body "FS FS Dashboard Order History Cancel Order FS Dashboard / Finalize Order Finali…" at bounding box center [566, 273] width 1132 height 547
click at [284, 298] on div at bounding box center [566, 273] width 1132 height 547
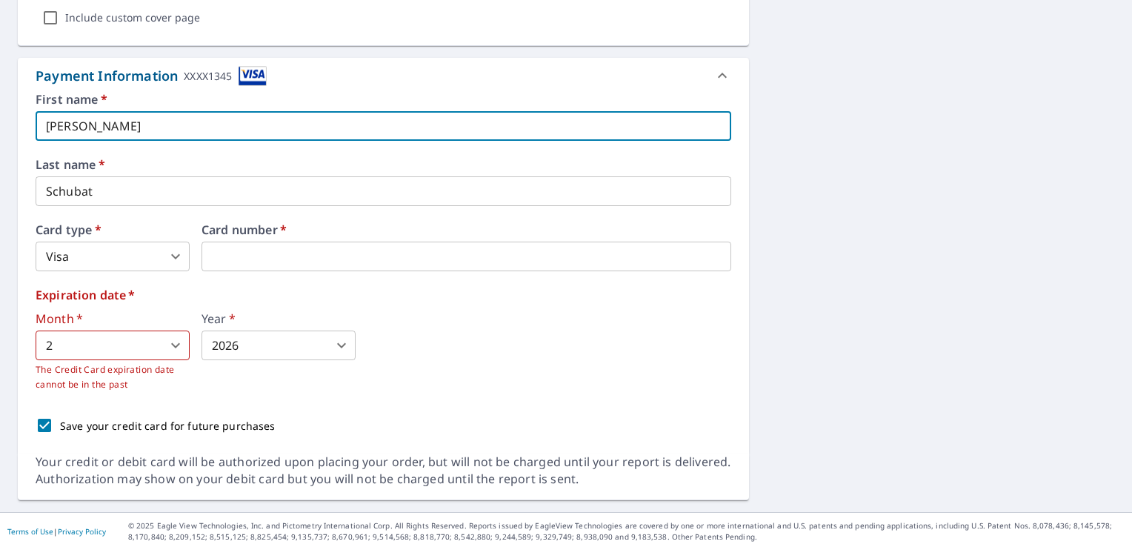
drag, startPoint x: 113, startPoint y: 117, endPoint x: -3, endPoint y: 123, distance: 116.5
click at [0, 123] on html "FS FS Dashboard Order History Cancel Order FS Dashboard / Finalize Order Finali…" at bounding box center [566, 273] width 1132 height 547
type input "[PERSON_NAME]"
click at [442, 307] on div "Expiration date   * Month   * 2 2 ​ The Credit Card expiration date cannot be i…" at bounding box center [384, 340] width 696 height 103
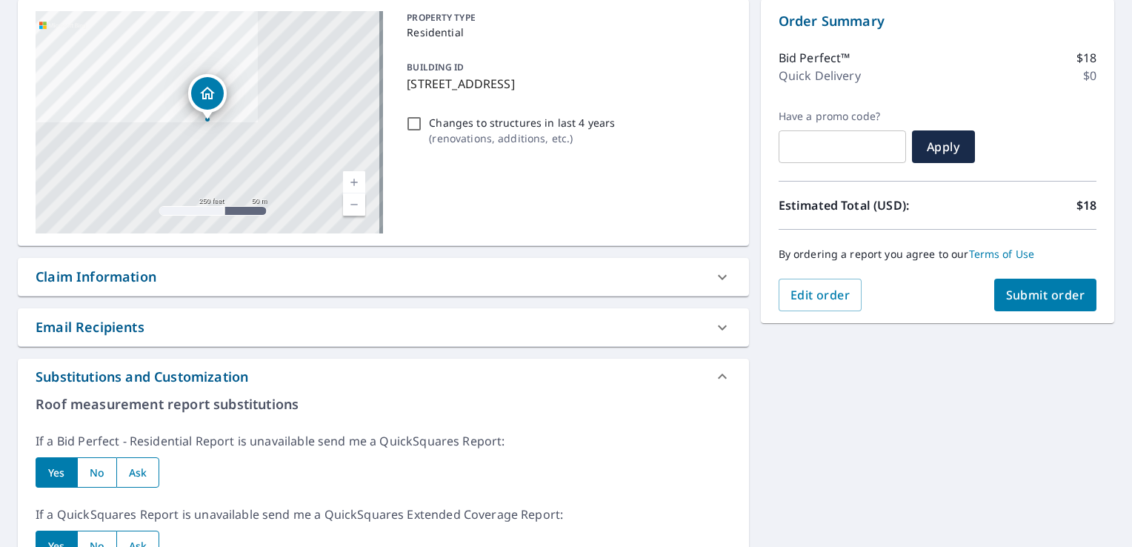
scroll to position [134, 0]
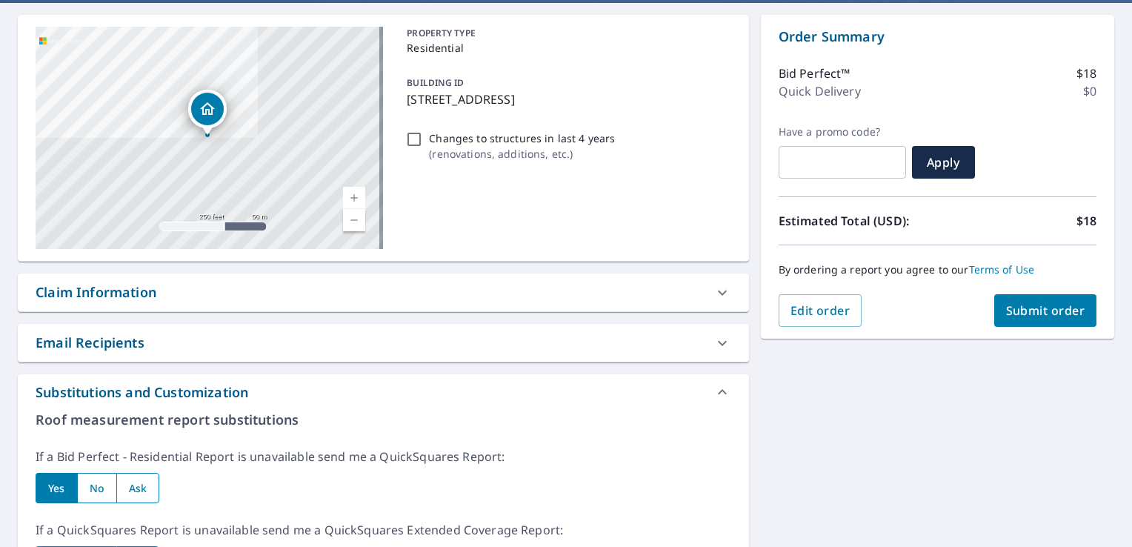
click at [1036, 304] on span "Submit order" at bounding box center [1045, 310] width 79 height 16
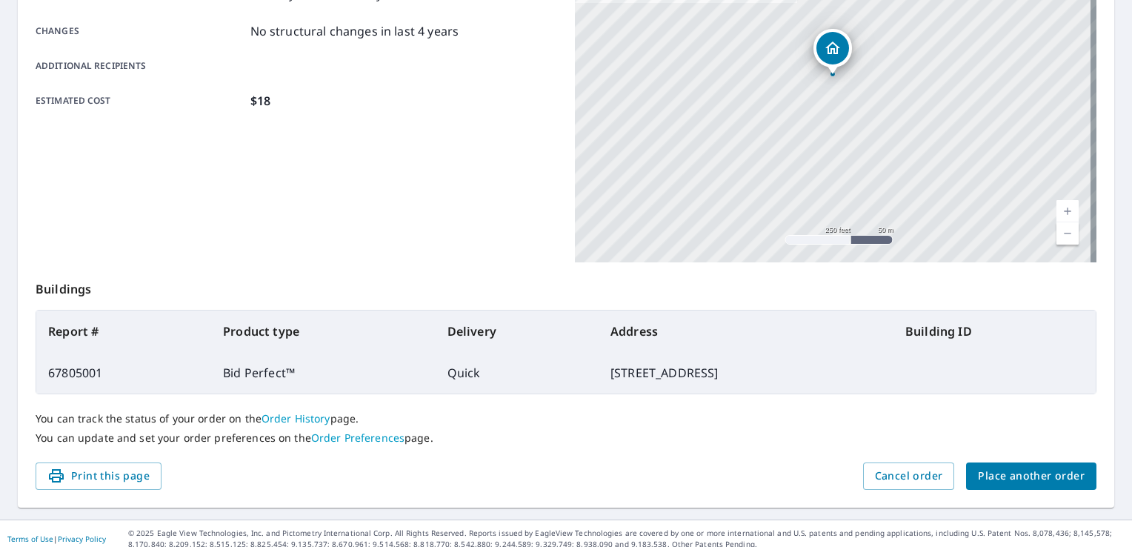
scroll to position [324, 0]
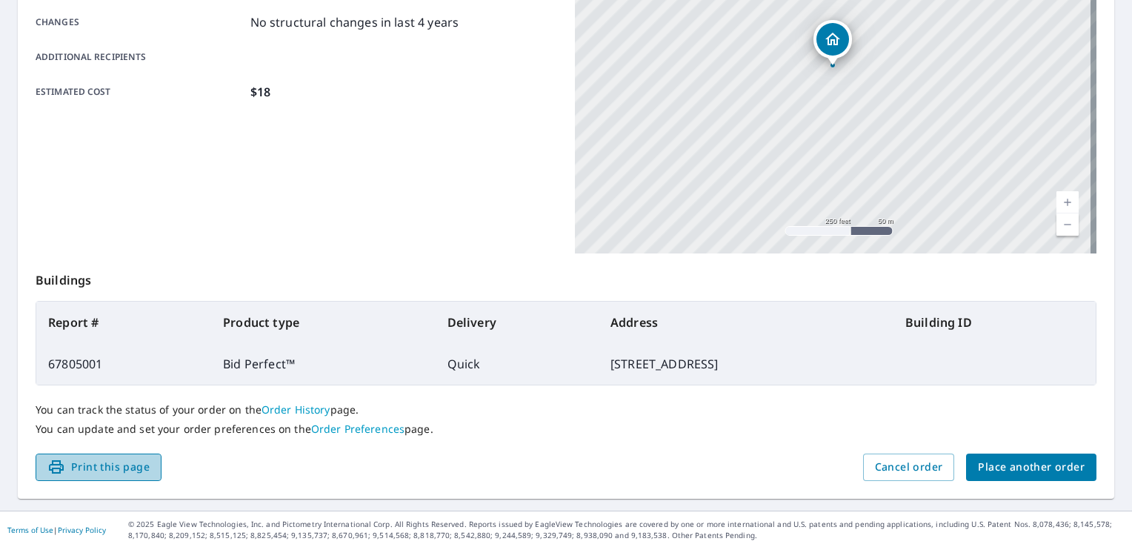
click at [129, 467] on span "Print this page" at bounding box center [98, 467] width 102 height 19
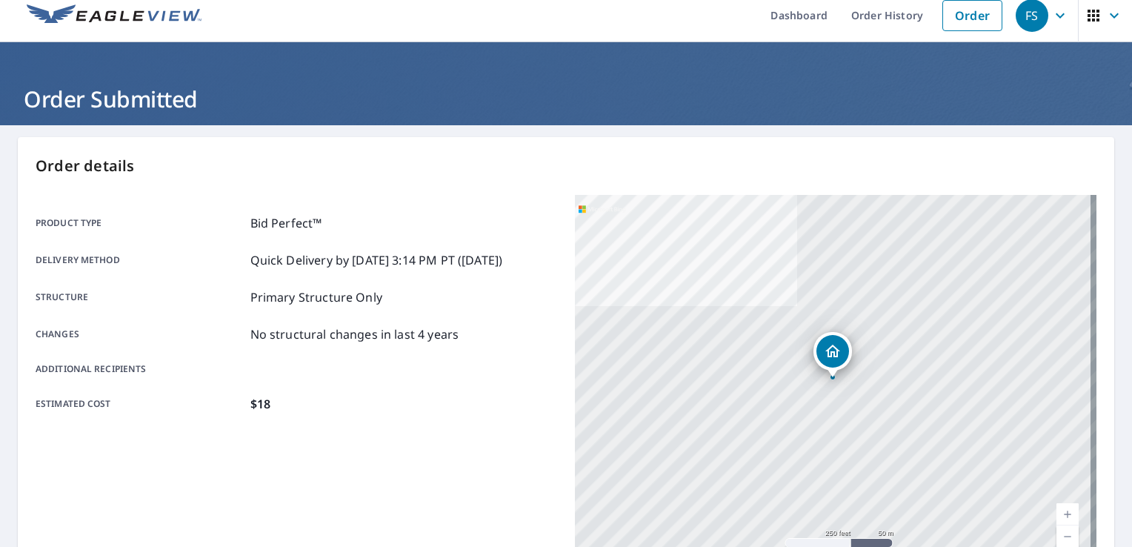
scroll to position [0, 0]
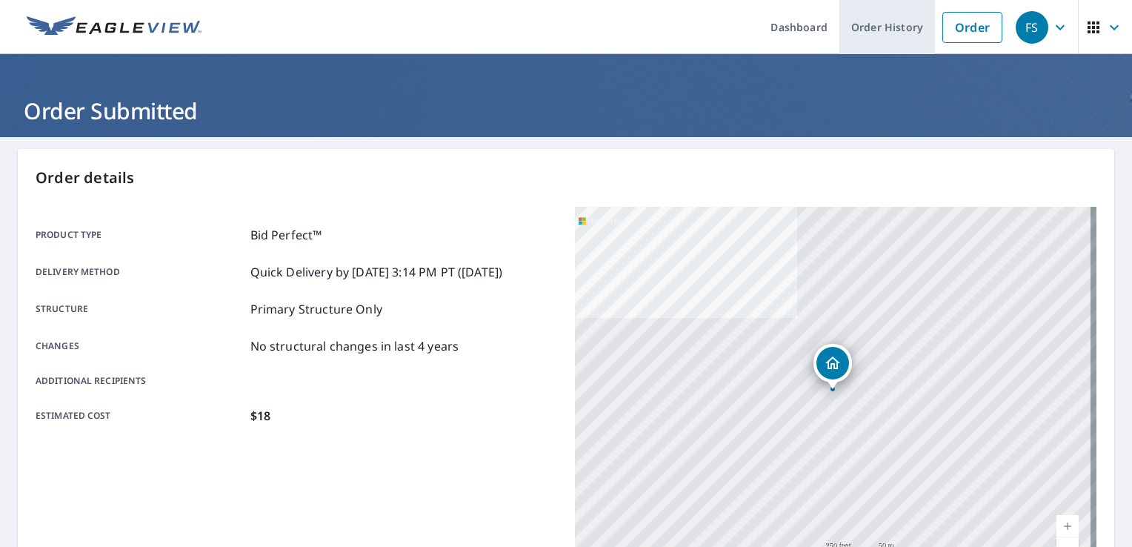
click at [858, 24] on link "Order History" at bounding box center [887, 27] width 96 height 54
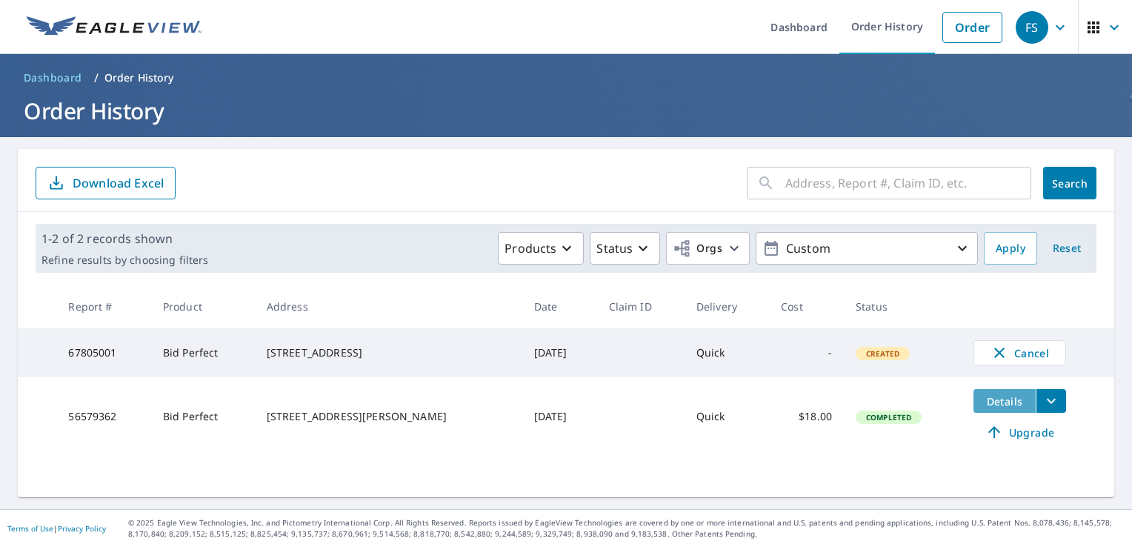
click at [1005, 405] on span "Details" at bounding box center [1004, 401] width 44 height 14
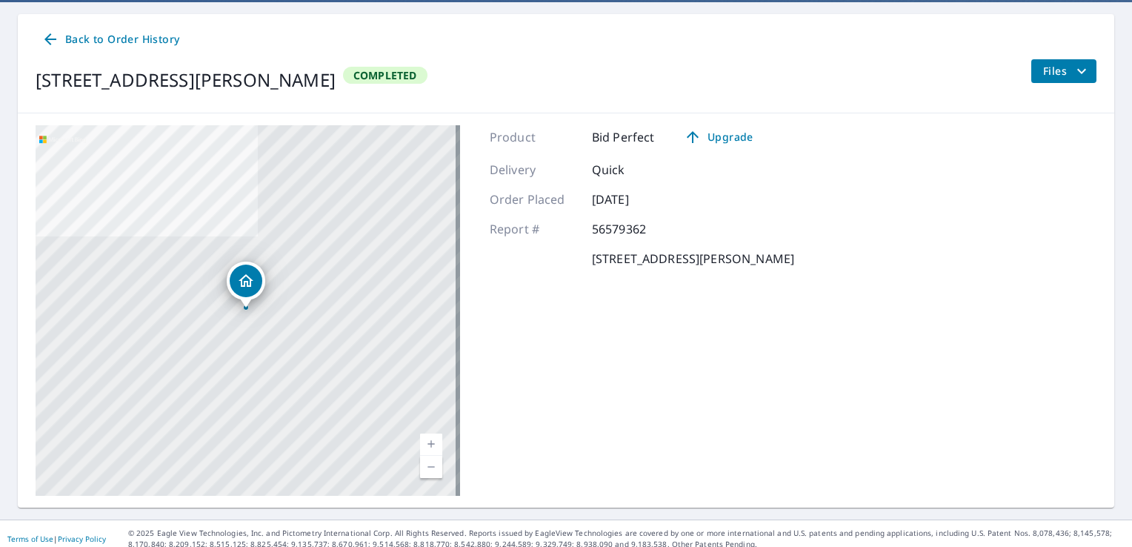
scroll to position [144, 0]
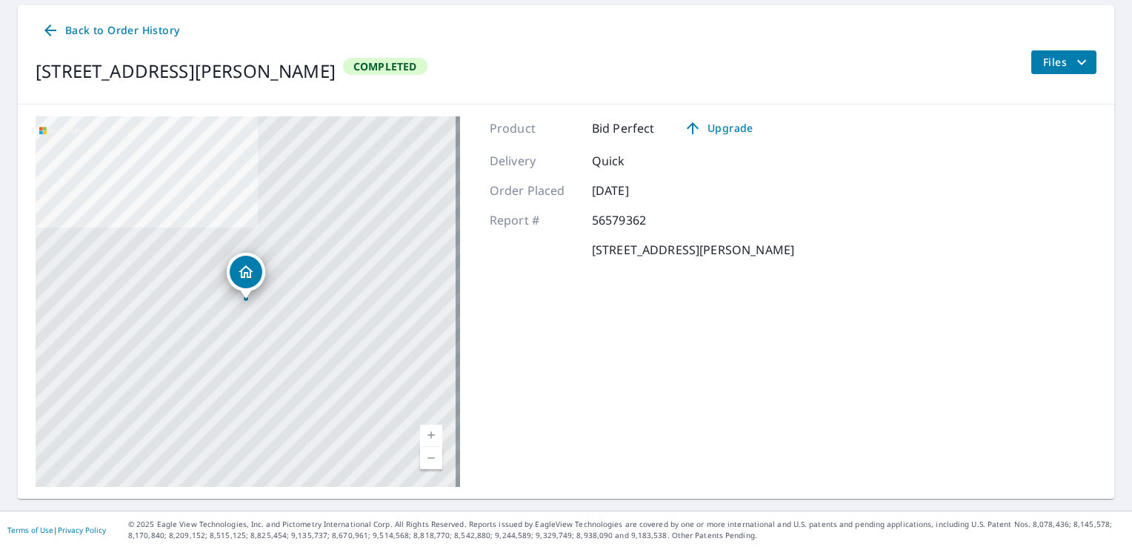
click at [239, 270] on icon "Dropped pin, building 1, Residential property, 820 S Fancher Rd Mt Pleasant, WI…" at bounding box center [246, 272] width 18 height 18
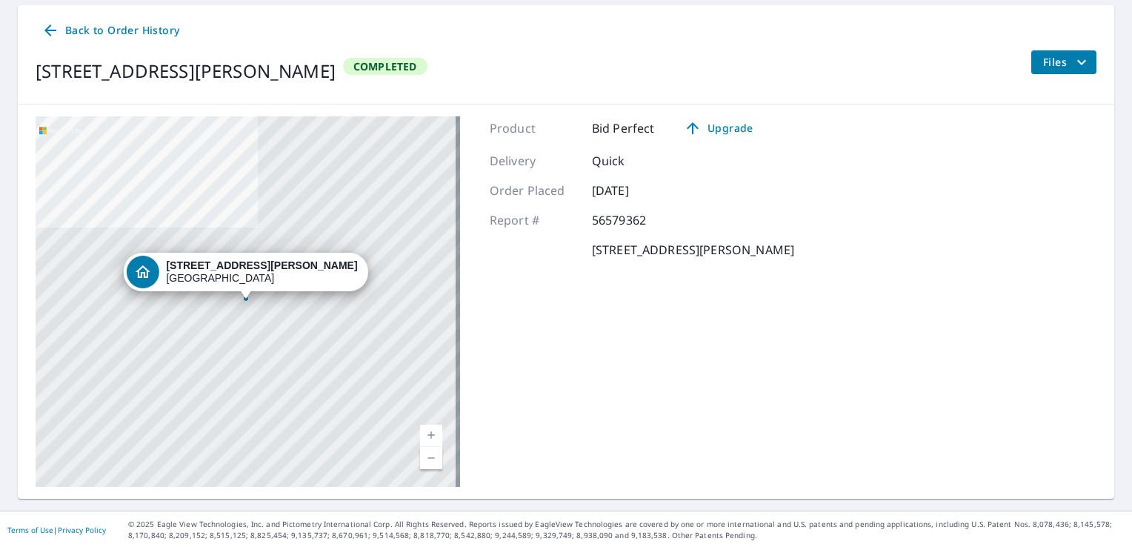
click at [425, 427] on link "Current Level 17, Zoom In" at bounding box center [431, 436] width 22 height 22
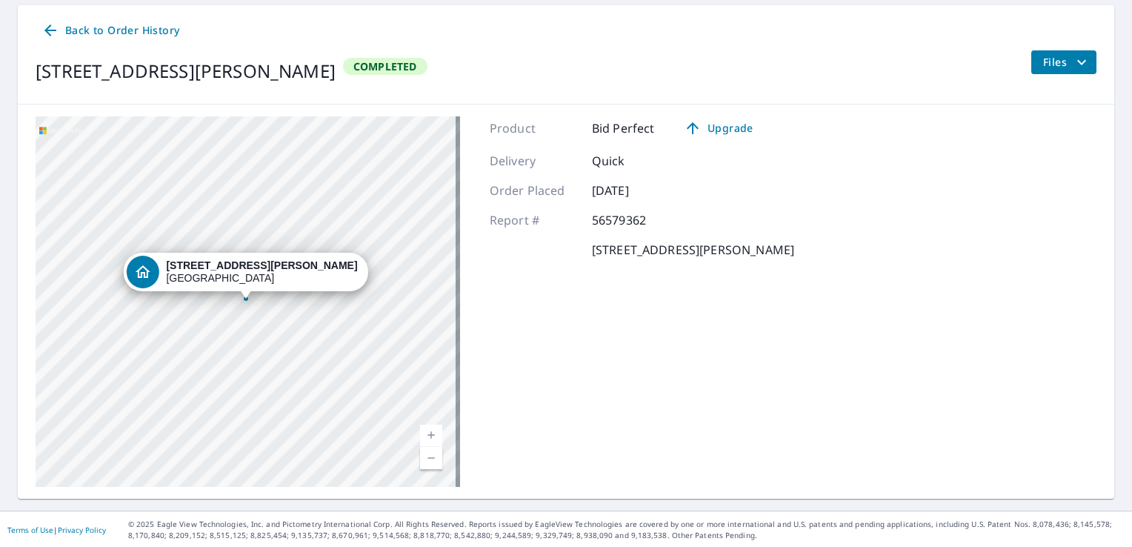
click at [425, 427] on link "Current Level 18, Zoom In" at bounding box center [431, 436] width 22 height 22
